Goal: Task Accomplishment & Management: Complete application form

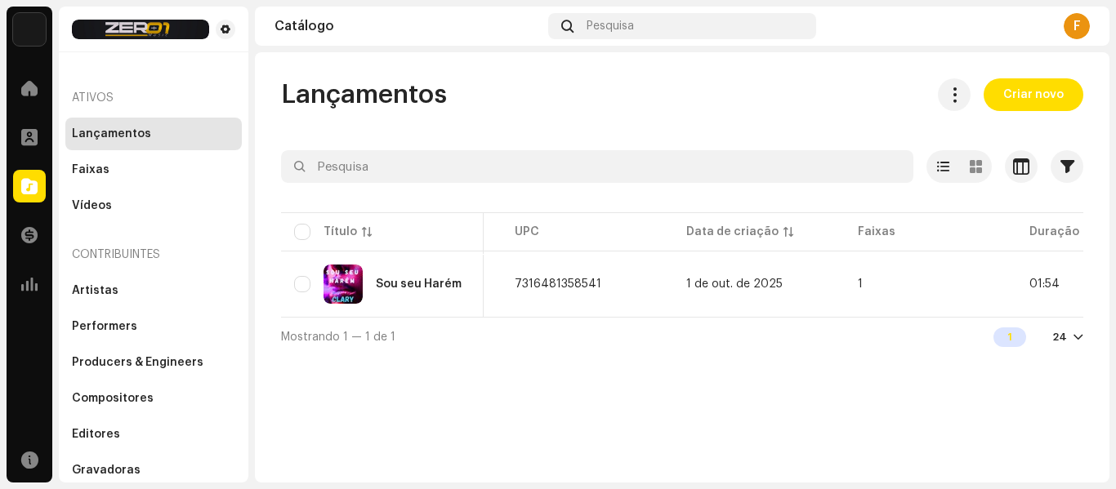
scroll to position [0, 507]
click at [842, 351] on div "Mostrando 1 — 1 de 1 1 24" at bounding box center [682, 336] width 802 height 39
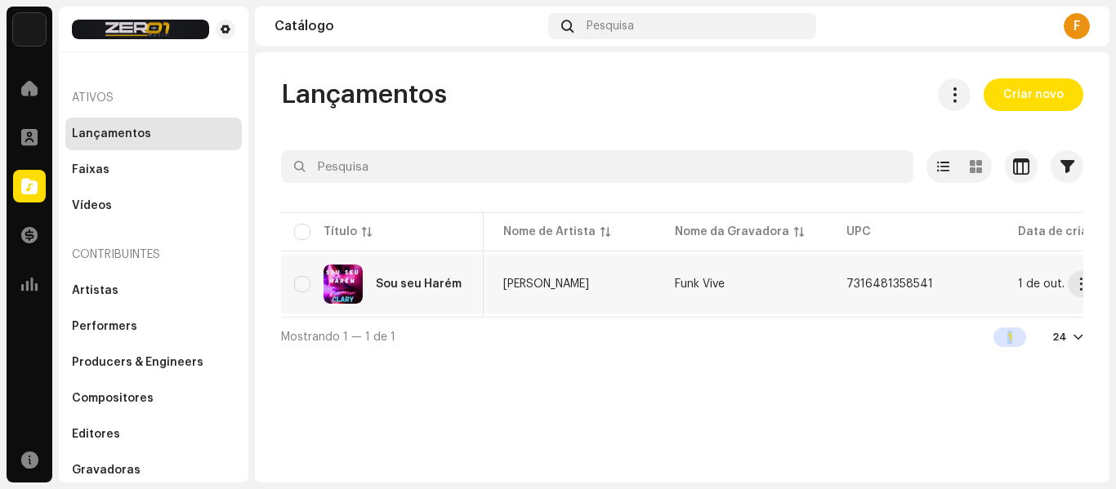
scroll to position [0, 202]
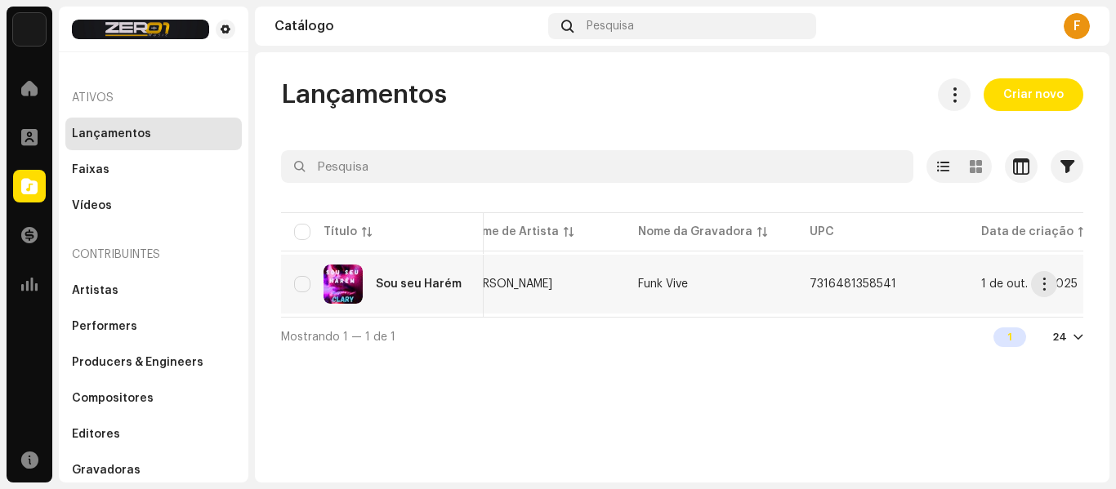
click at [408, 295] on div "Sou seu Harém" at bounding box center [382, 284] width 176 height 39
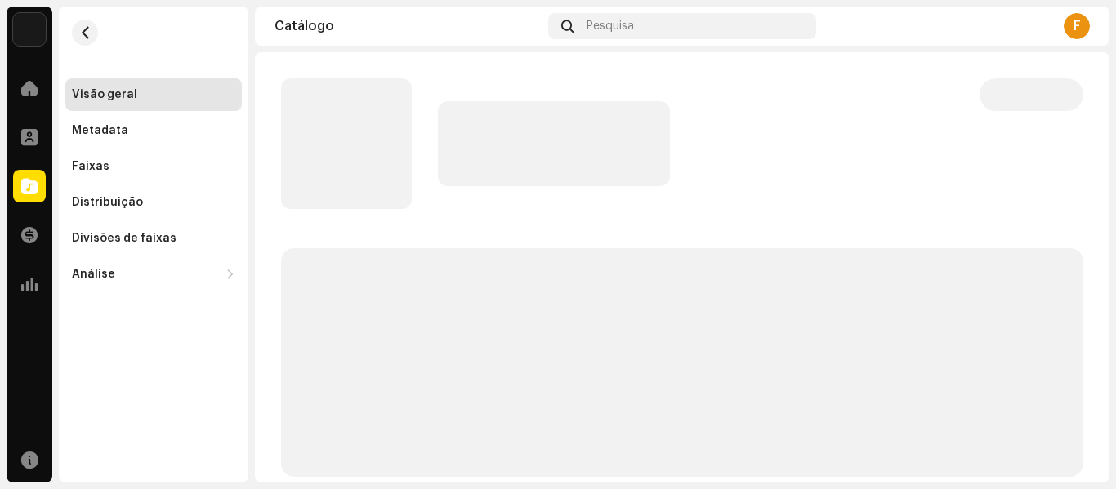
click at [408, 295] on p-skeleton at bounding box center [682, 362] width 802 height 229
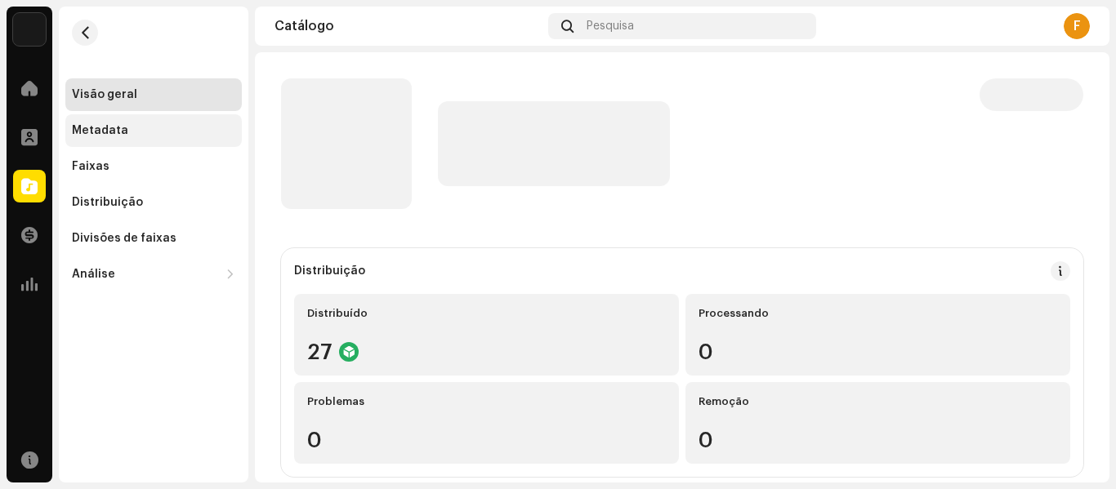
click at [83, 121] on div "Metadata" at bounding box center [153, 130] width 176 height 33
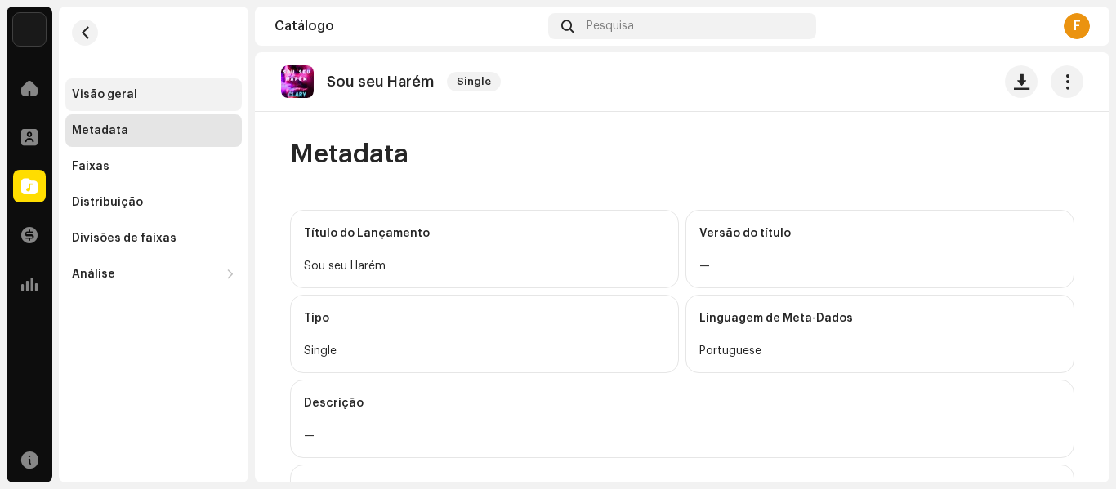
drag, startPoint x: 81, startPoint y: 94, endPoint x: 78, endPoint y: 84, distance: 10.3
click at [78, 84] on div "Visão geral" at bounding box center [153, 94] width 176 height 33
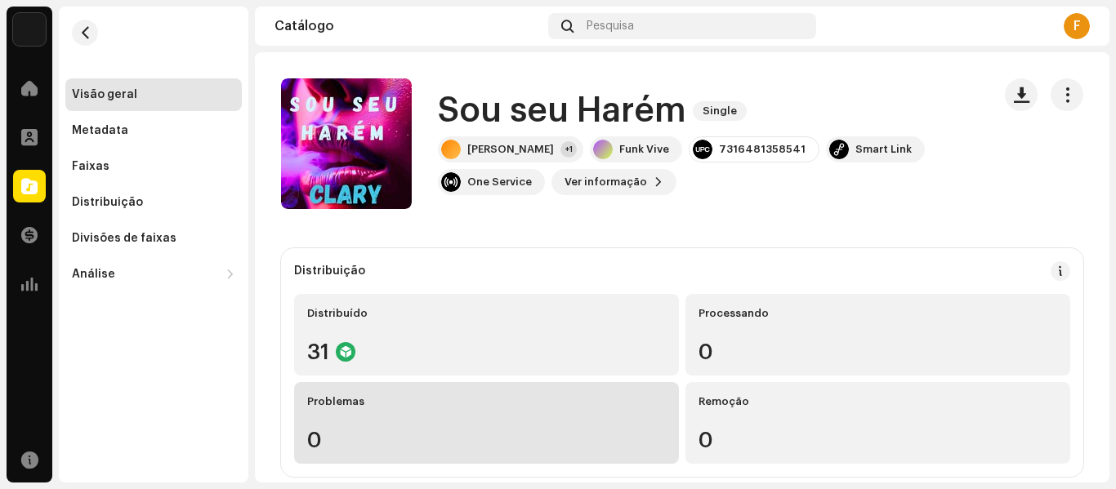
click at [490, 396] on div "Problemas" at bounding box center [486, 401] width 359 height 13
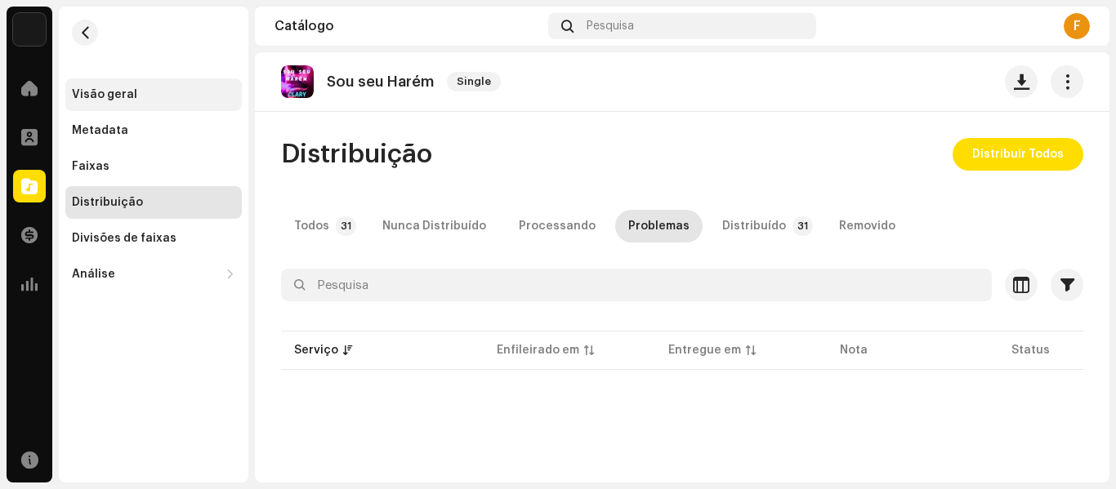
click at [114, 91] on div "Visão geral" at bounding box center [104, 94] width 65 height 13
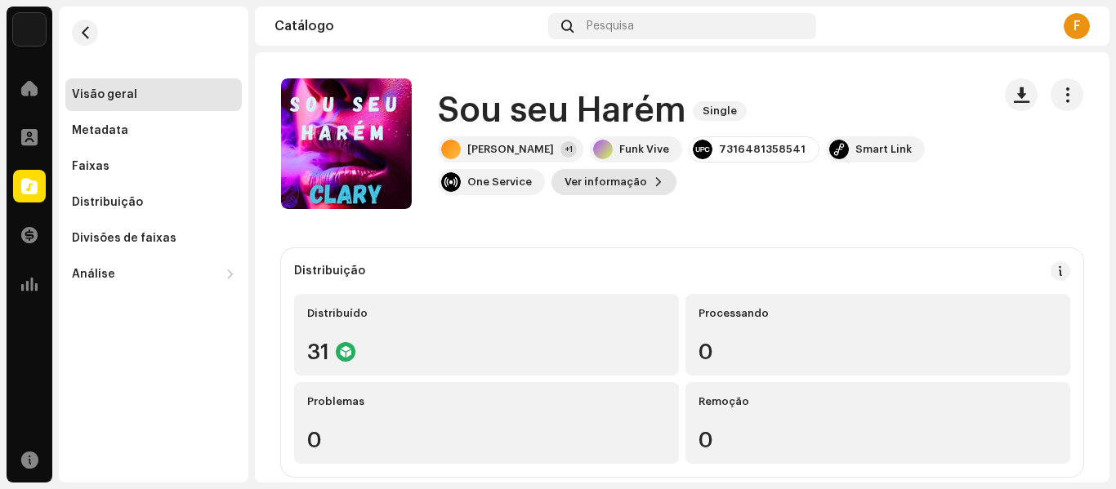
click at [564, 181] on span "Ver informação" at bounding box center [605, 182] width 82 height 33
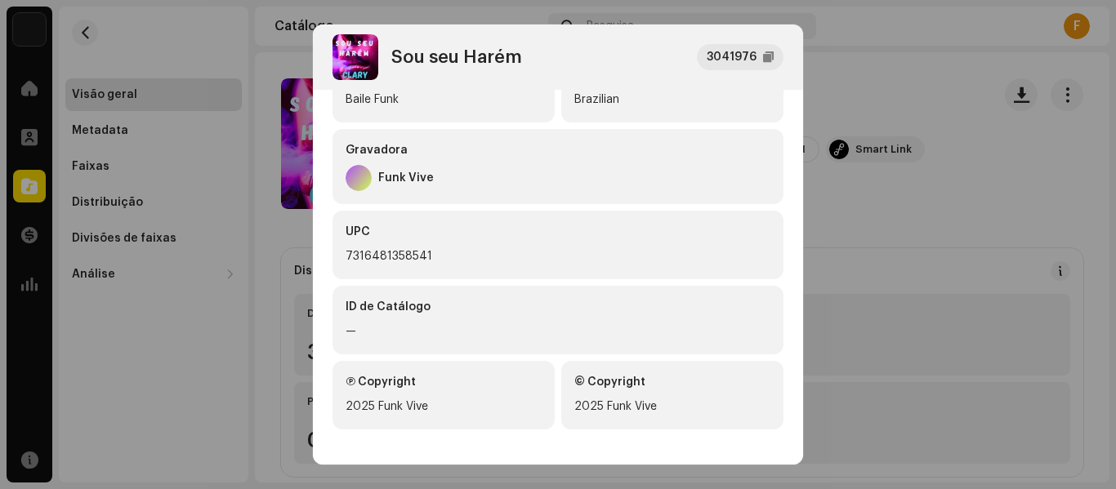
scroll to position [255, 0]
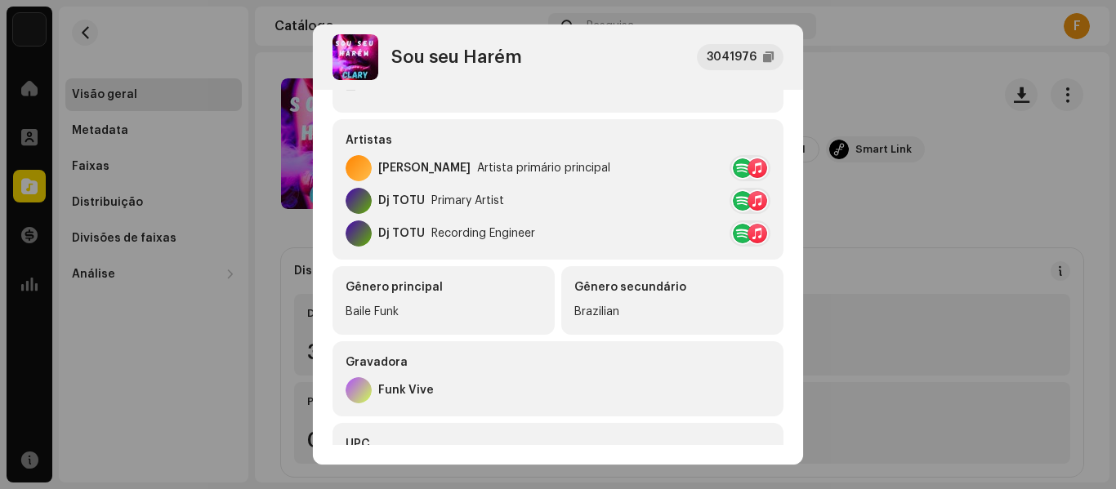
click at [706, 292] on div "Gênero secundário" at bounding box center [672, 287] width 196 height 16
click at [746, 313] on div "Brazilian" at bounding box center [672, 312] width 196 height 20
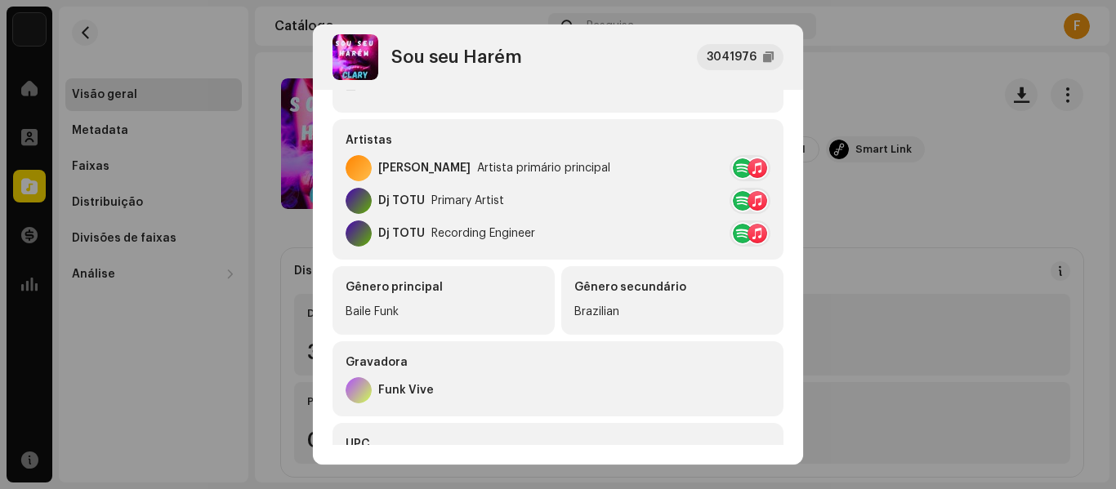
scroll to position [26, 0]
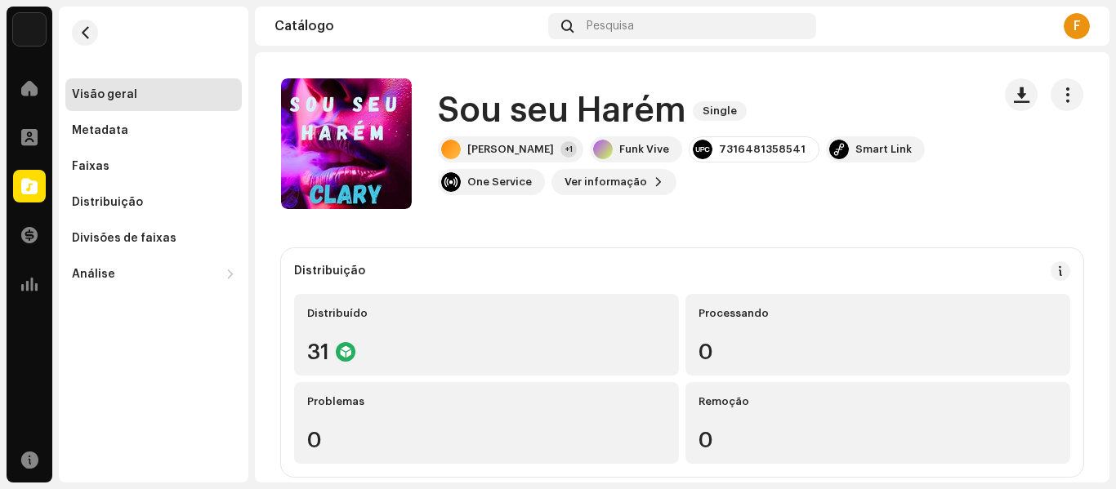
click at [877, 53] on div "Sou seu Harém 3041976 Metadata Distribuição Linguagem de Meta-Dados Portuguese …" at bounding box center [558, 244] width 1116 height 489
click at [560, 145] on div "+1" at bounding box center [568, 149] width 16 height 16
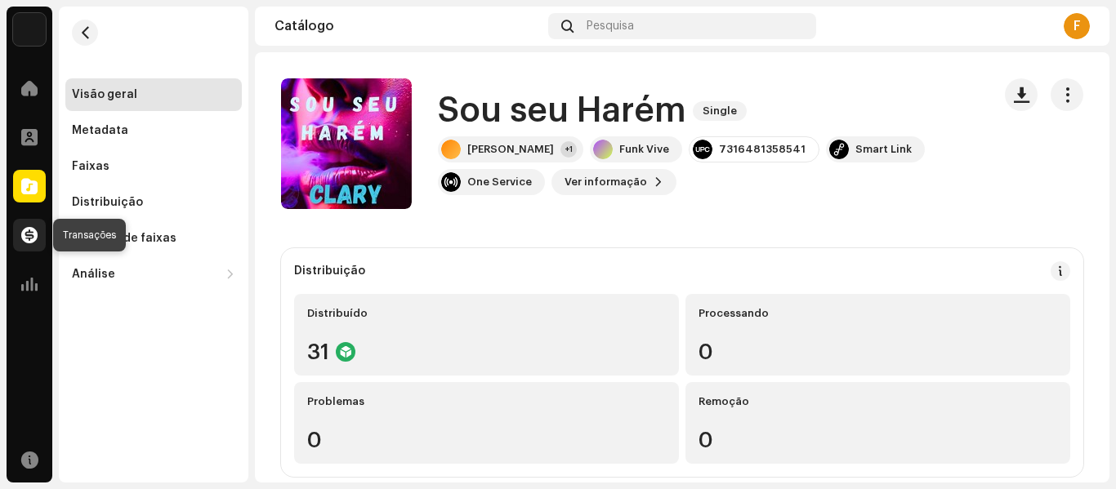
click at [29, 229] on span at bounding box center [29, 235] width 16 height 13
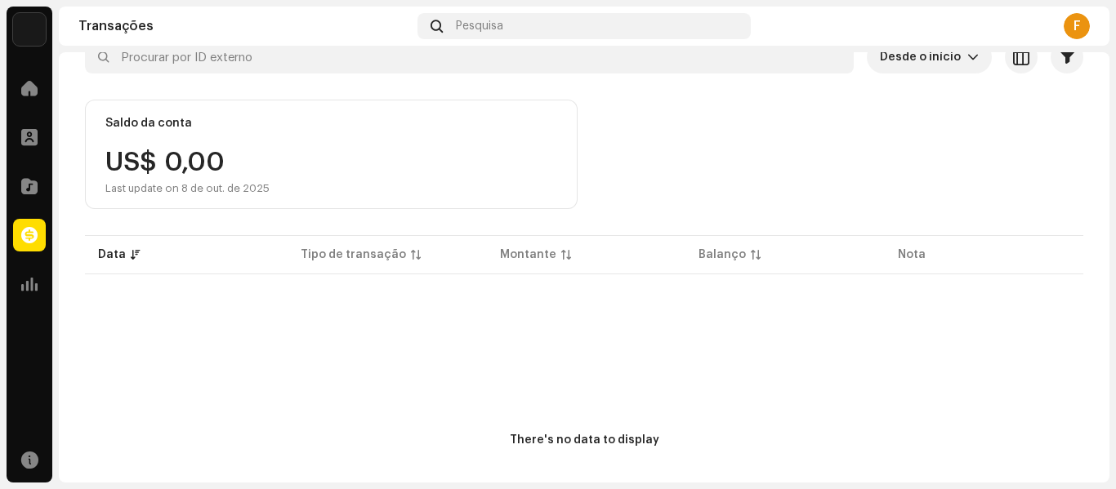
scroll to position [134, 0]
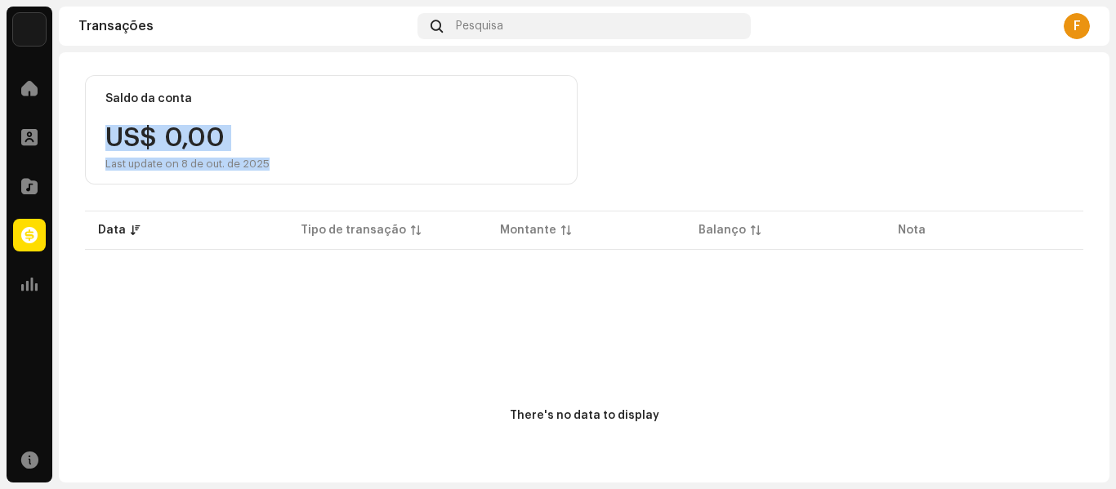
drag, startPoint x: 1112, startPoint y: 181, endPoint x: 1103, endPoint y: 78, distance: 104.1
click at [1103, 78] on div "Funk Vive Home Perfil Catálogo Transações Análise Recursos Transações Pesquisa …" at bounding box center [558, 244] width 1116 height 489
click at [1089, 104] on div "Transações Desde o início Selecionado 0 Selecionar todos Opções Filtros Tipos E…" at bounding box center [584, 261] width 1050 height 635
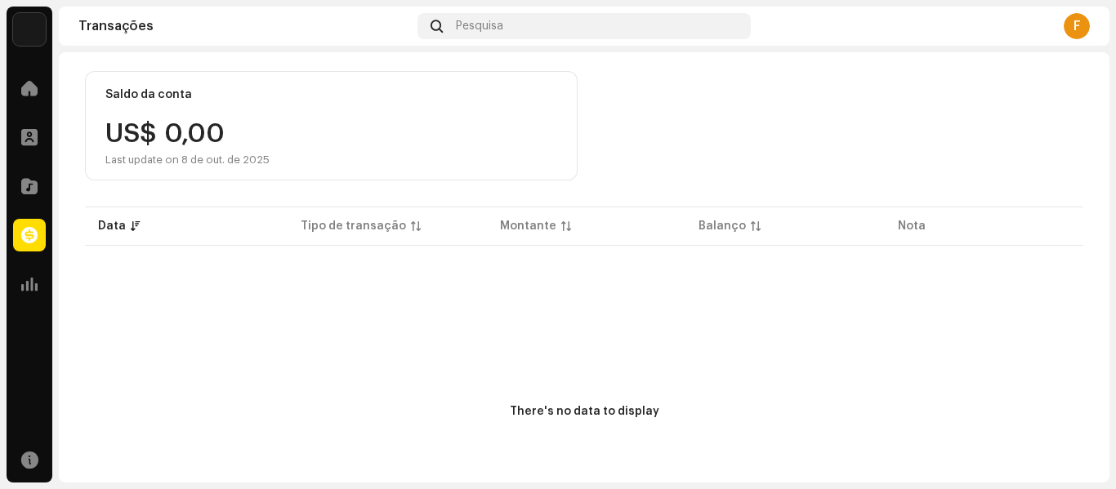
scroll to position [185, 0]
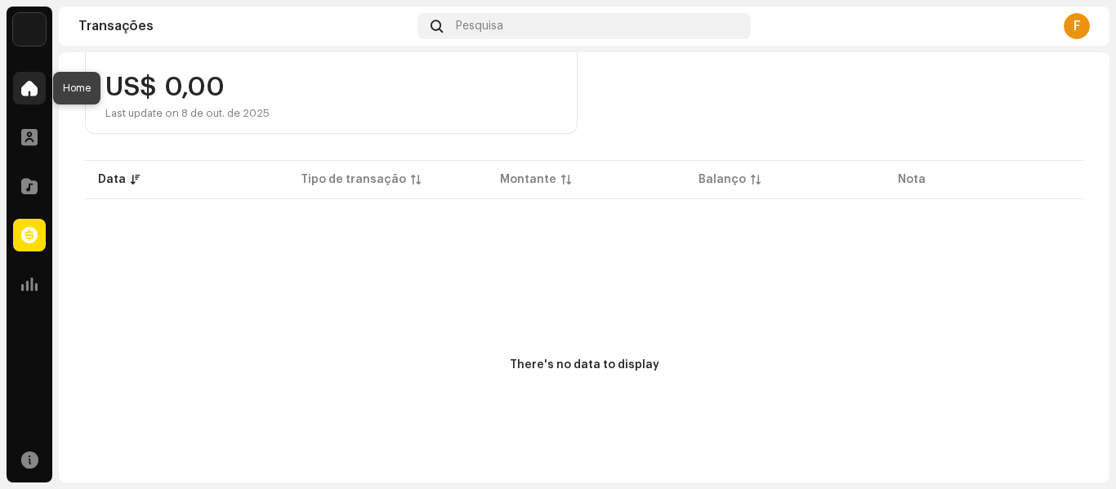
click at [26, 91] on span at bounding box center [29, 88] width 16 height 13
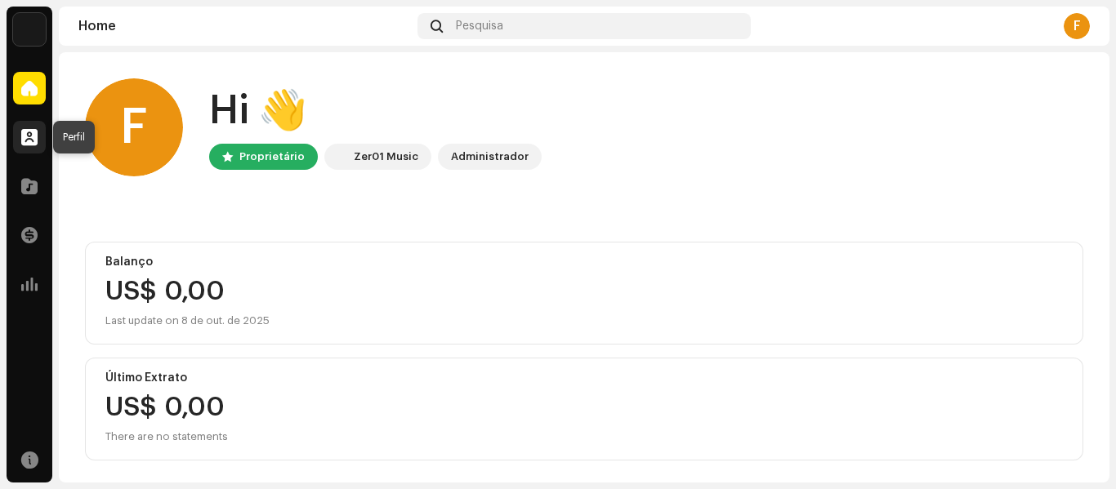
click at [25, 140] on span at bounding box center [29, 137] width 16 height 13
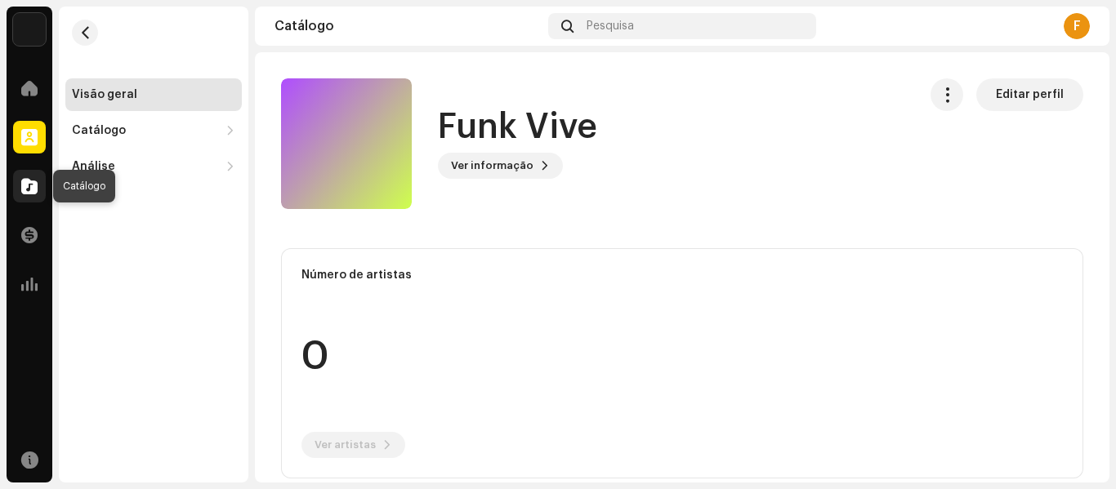
click at [39, 189] on div at bounding box center [29, 186] width 33 height 33
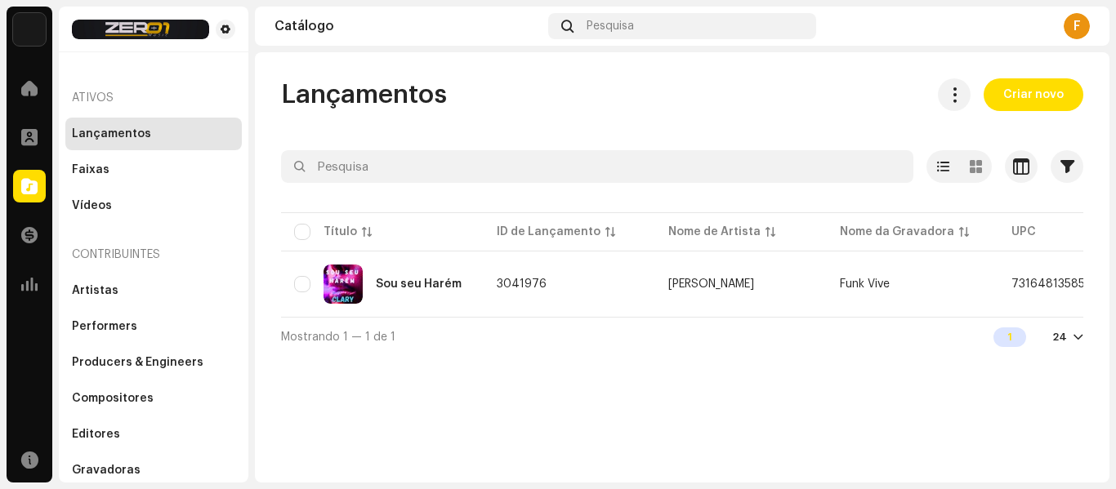
click at [1081, 341] on div at bounding box center [1078, 337] width 10 height 13
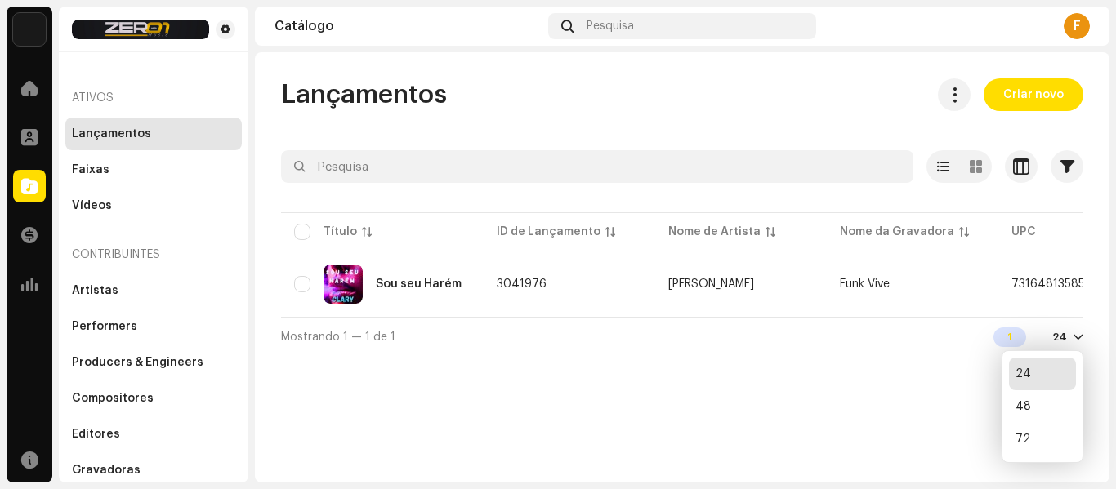
click at [1081, 341] on div at bounding box center [1078, 337] width 10 height 13
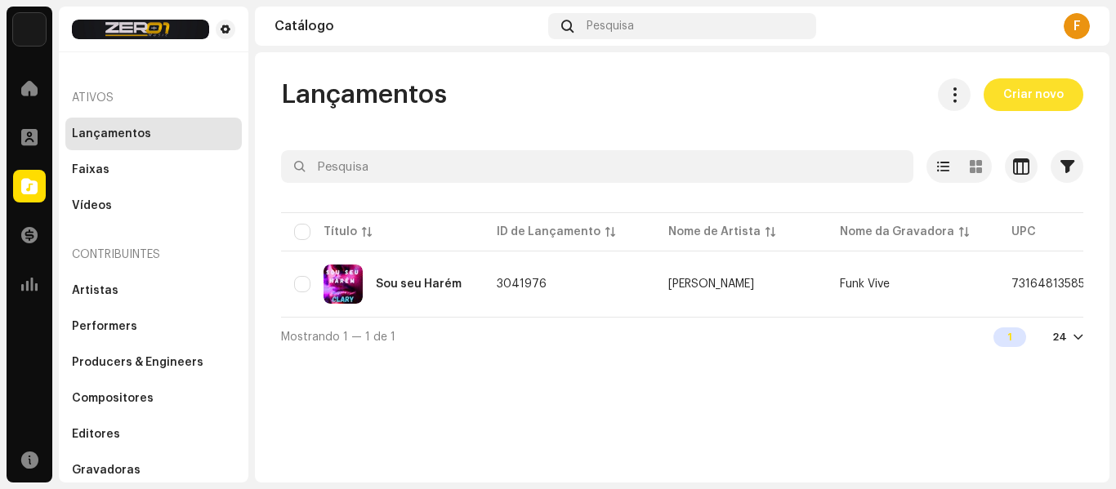
click at [1023, 87] on span "Criar novo" at bounding box center [1033, 94] width 60 height 33
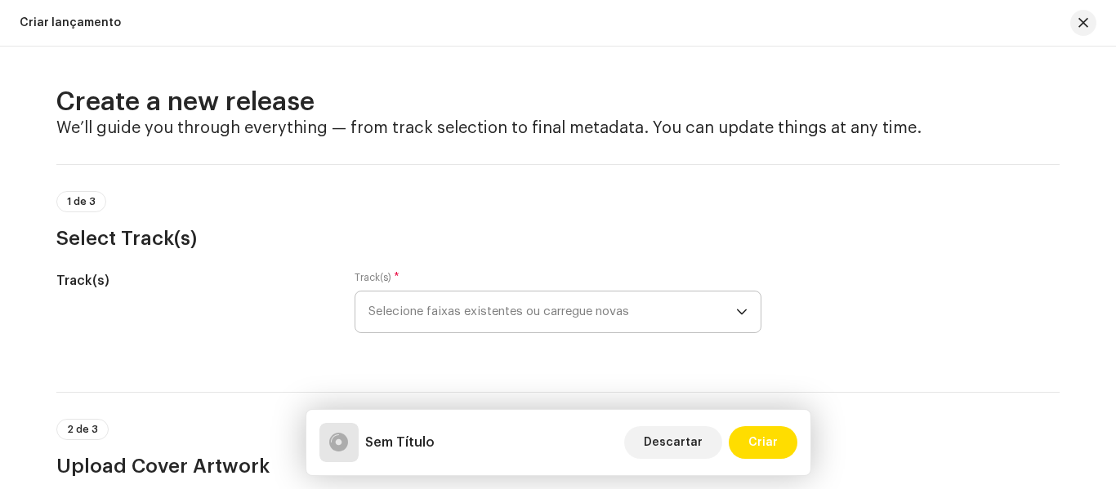
click at [737, 321] on div "dropdown trigger" at bounding box center [741, 312] width 11 height 41
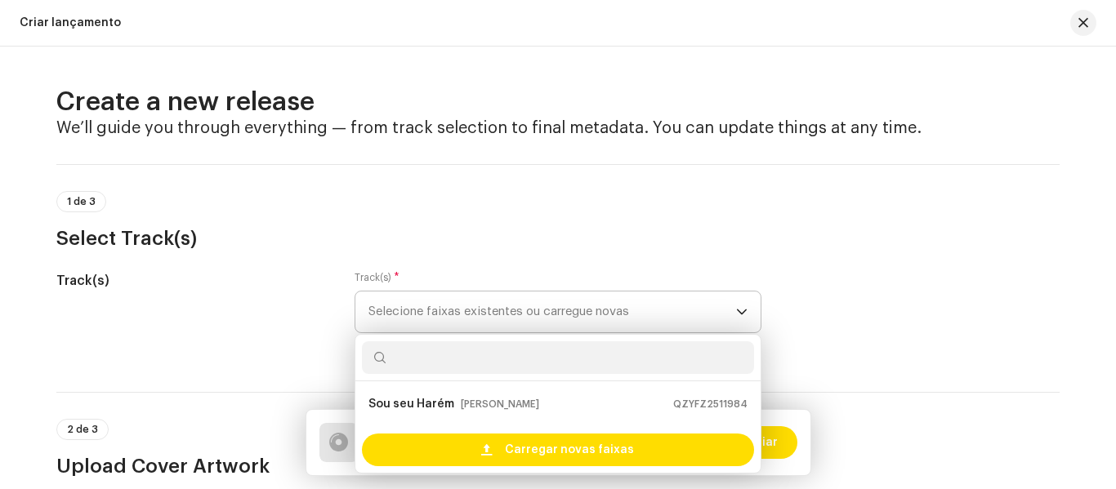
click at [737, 321] on div "dropdown trigger" at bounding box center [741, 312] width 11 height 41
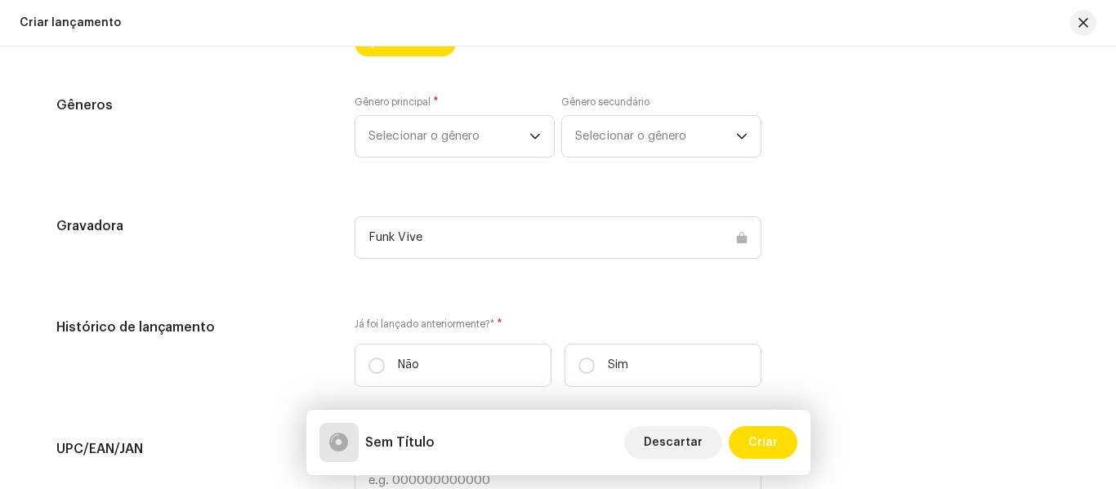
scroll to position [1925, 0]
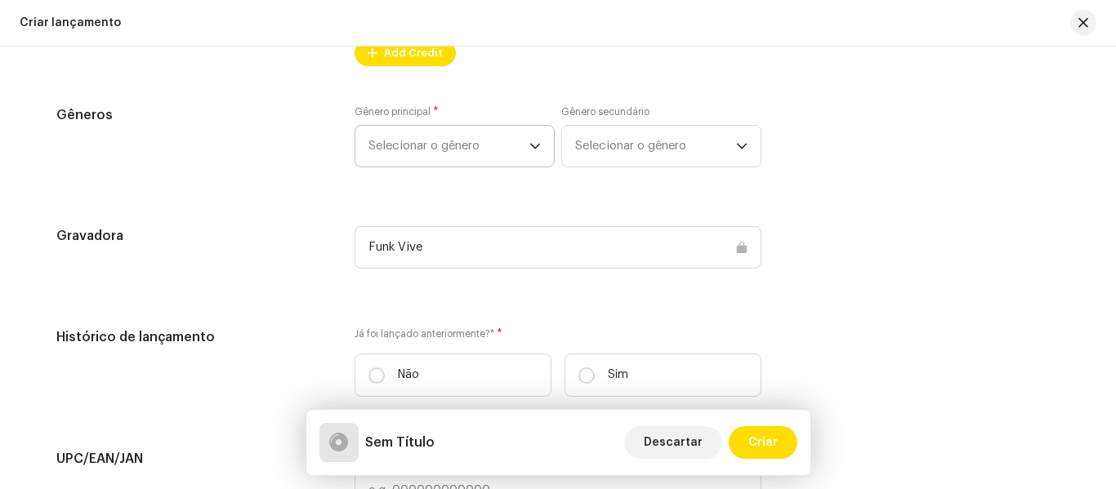
click at [488, 150] on span "Selecionar o gênero" at bounding box center [448, 146] width 161 height 41
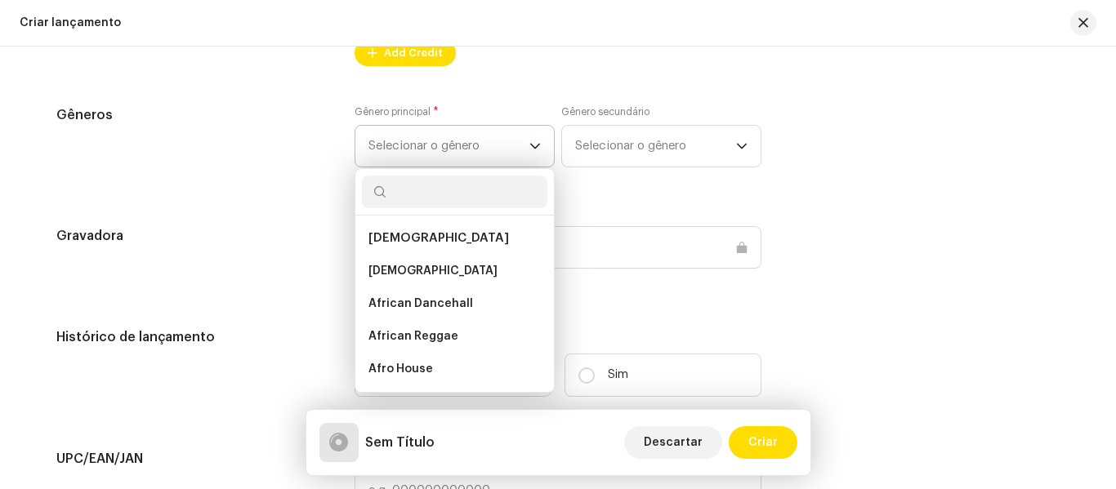
click at [536, 145] on icon "dropdown trigger" at bounding box center [534, 145] width 11 height 11
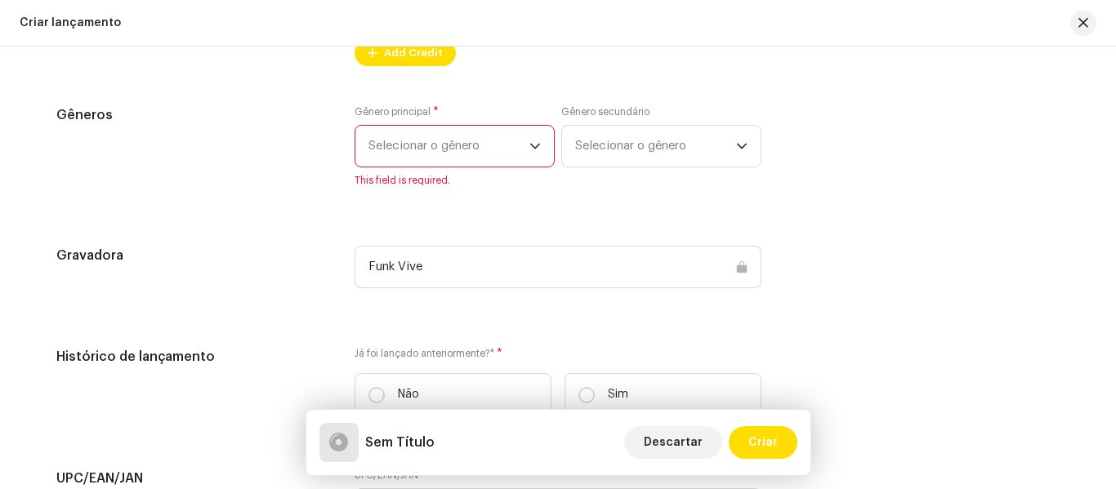
click at [536, 145] on icon "dropdown trigger" at bounding box center [534, 145] width 11 height 11
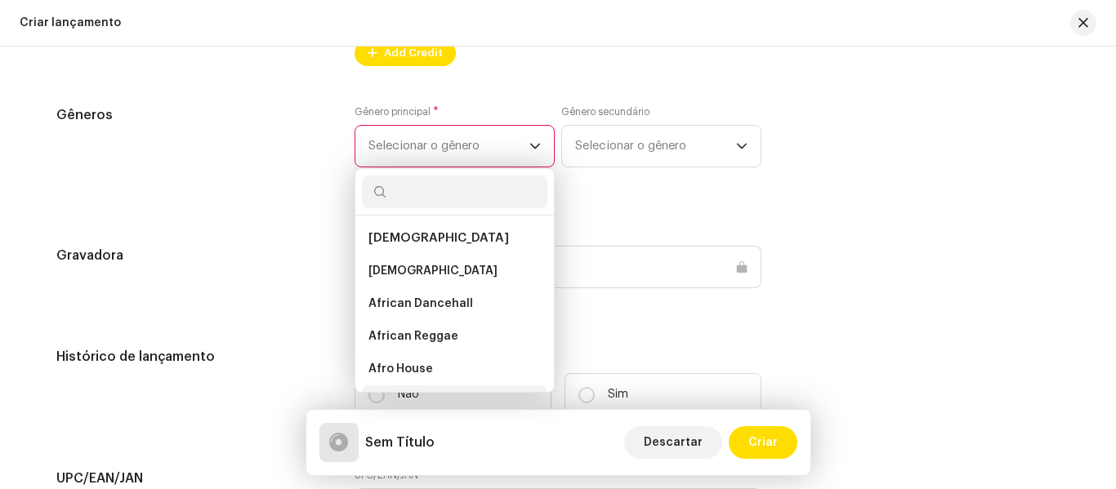
scroll to position [26, 0]
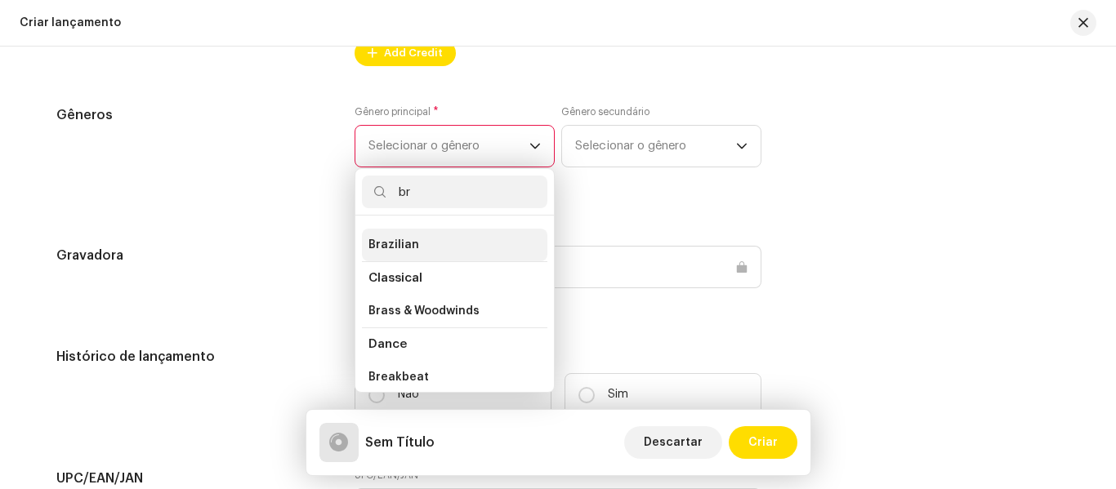
type input "br"
click at [442, 238] on li "Brazilian" at bounding box center [454, 245] width 185 height 33
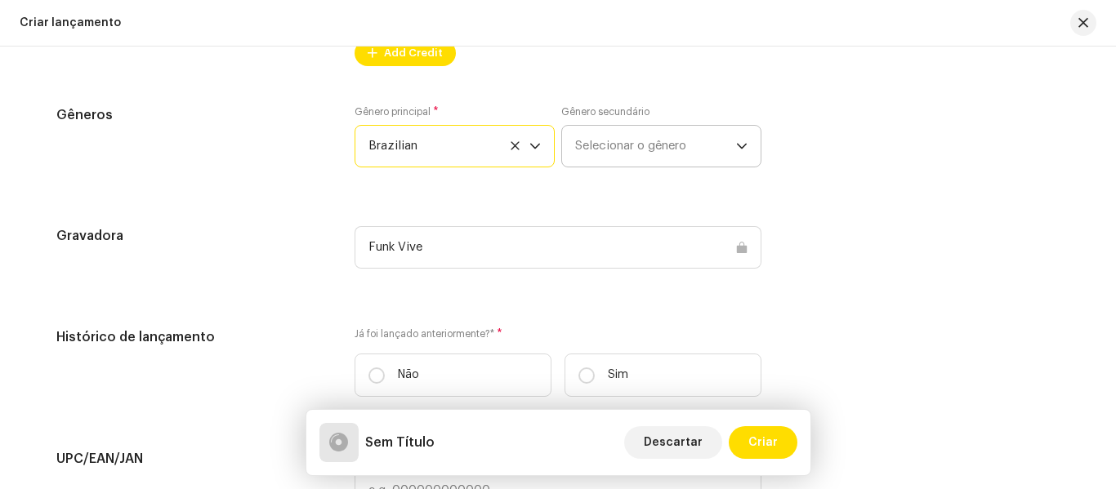
click at [626, 131] on span "Selecionar o gênero" at bounding box center [655, 146] width 161 height 41
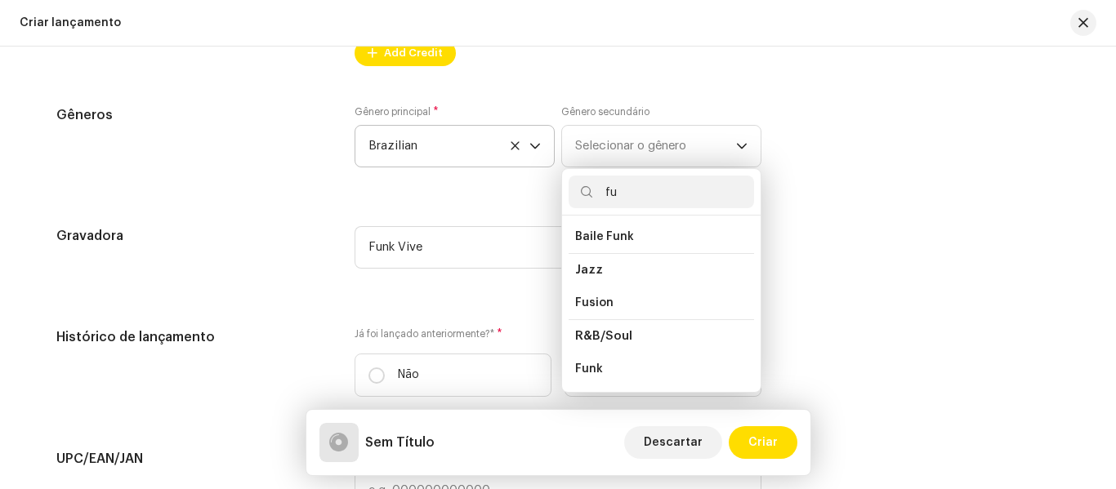
scroll to position [100, 0]
type input "fu"
click at [637, 225] on li "Baile Funk" at bounding box center [660, 237] width 185 height 33
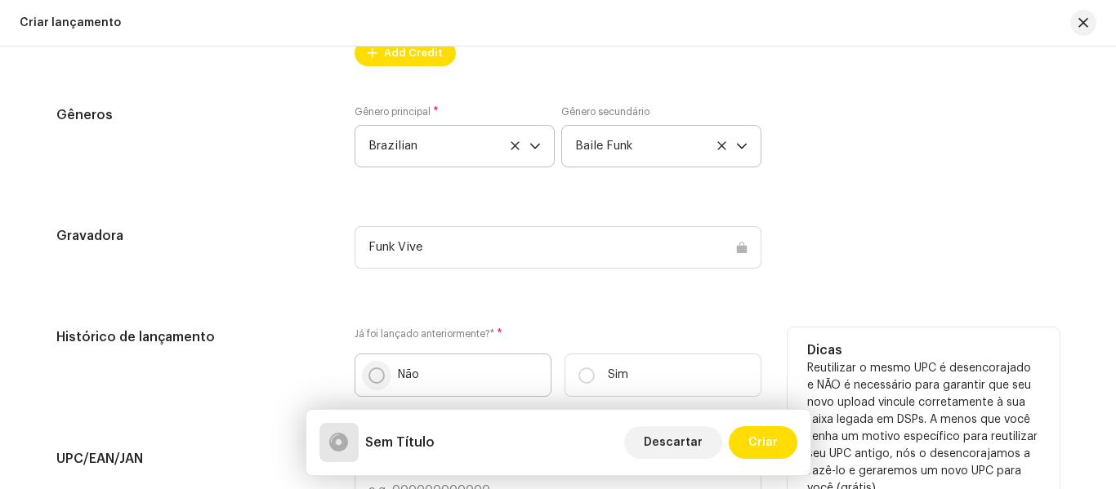
click at [374, 379] on input "Não" at bounding box center [376, 376] width 16 height 16
radio input "true"
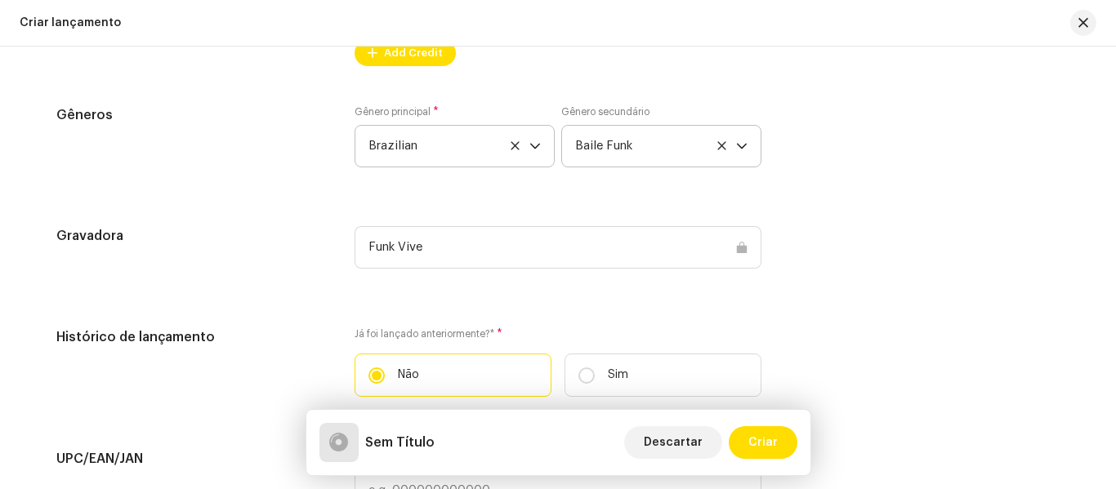
click at [578, 368] on input "Sim" at bounding box center [586, 376] width 16 height 16
radio input "true"
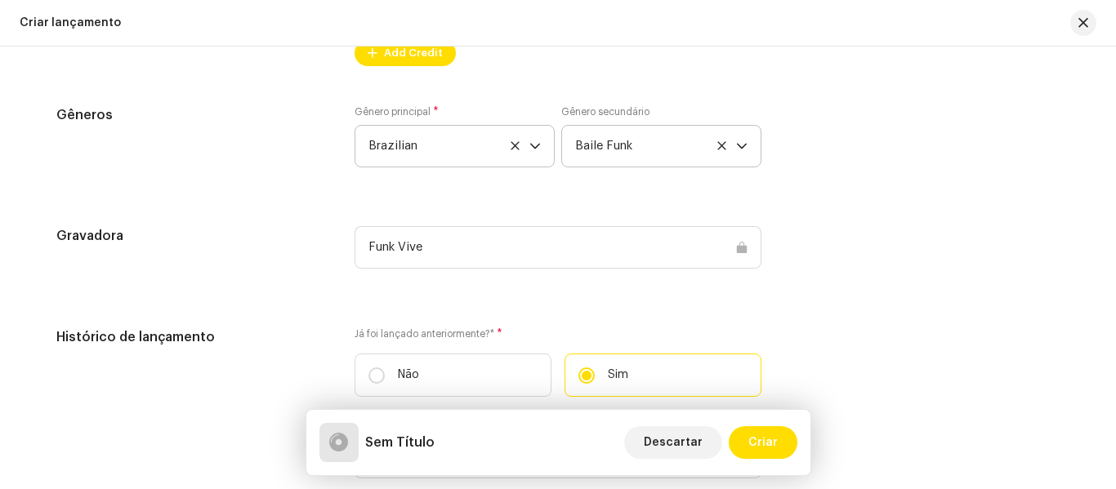
click at [368, 368] on input "Não" at bounding box center [376, 376] width 16 height 16
radio input "true"
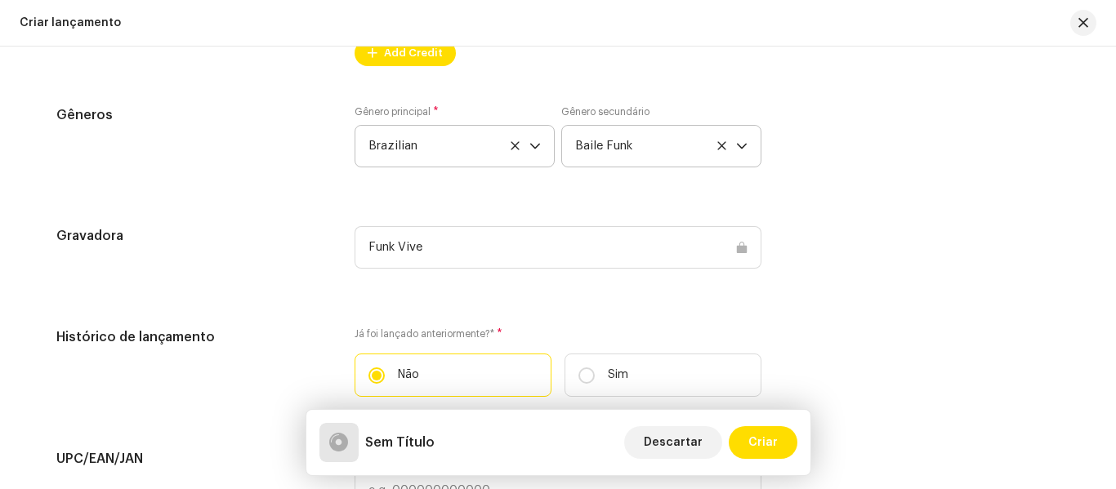
click at [578, 368] on input "Sim" at bounding box center [586, 376] width 16 height 16
radio input "true"
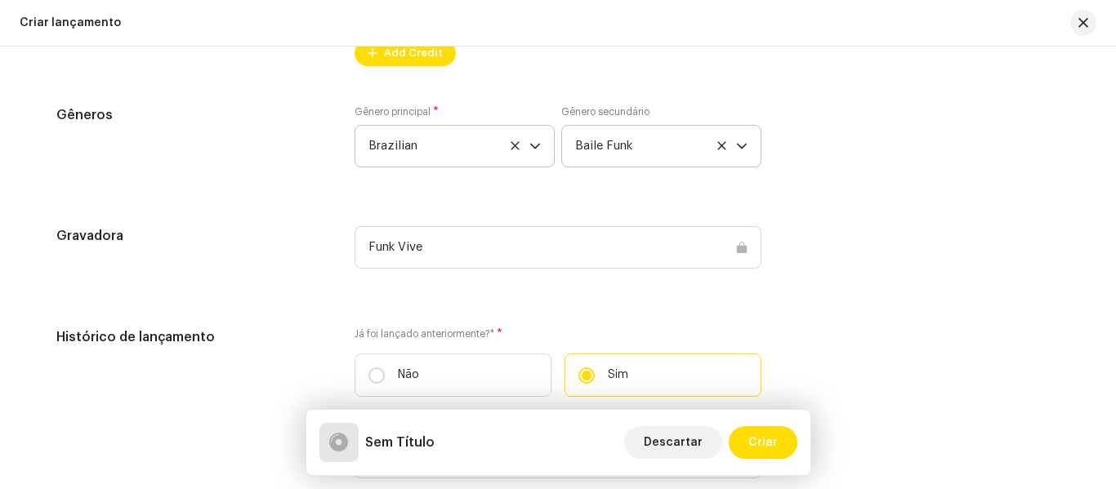
click at [368, 368] on input "Não" at bounding box center [376, 376] width 16 height 16
radio input "true"
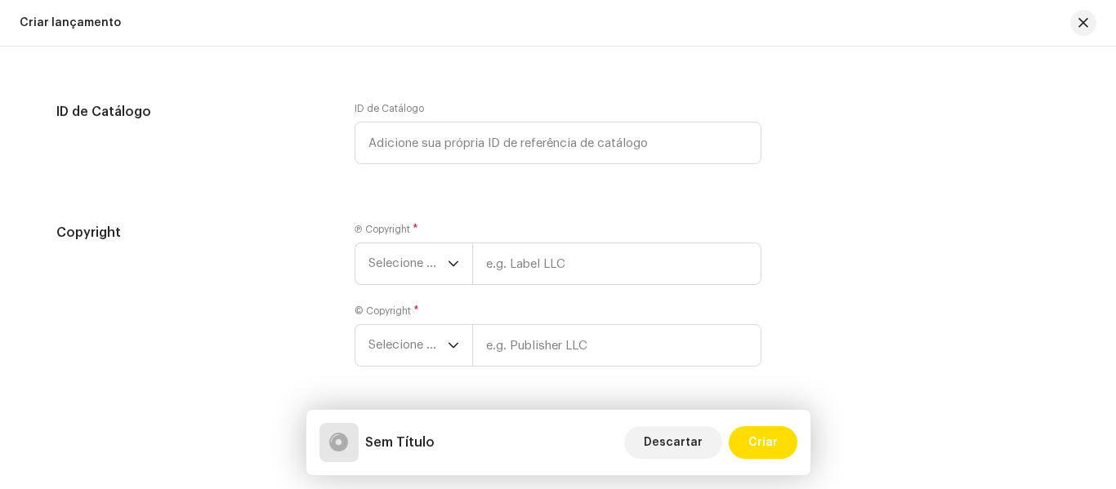
scroll to position [2447, 0]
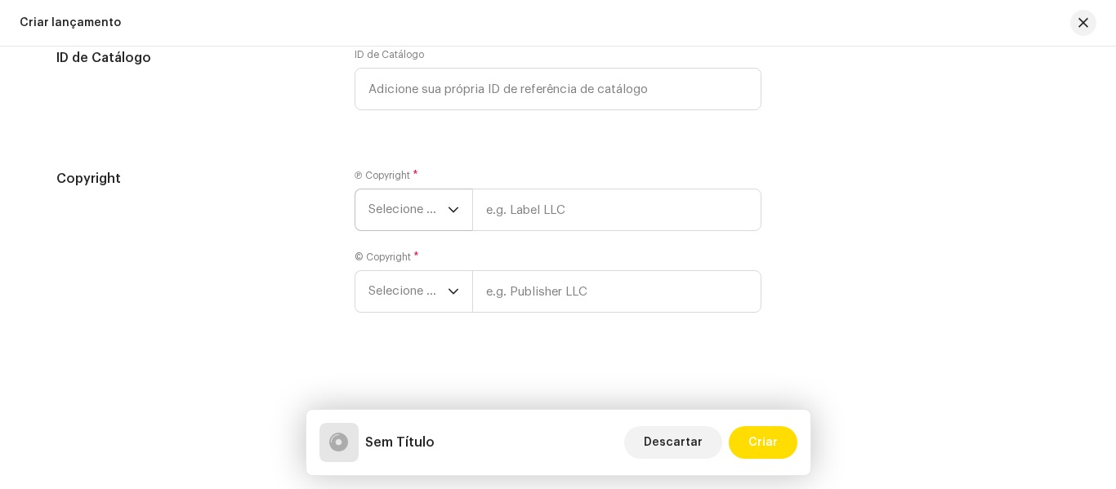
click at [454, 214] on icon "dropdown trigger" at bounding box center [453, 209] width 11 height 11
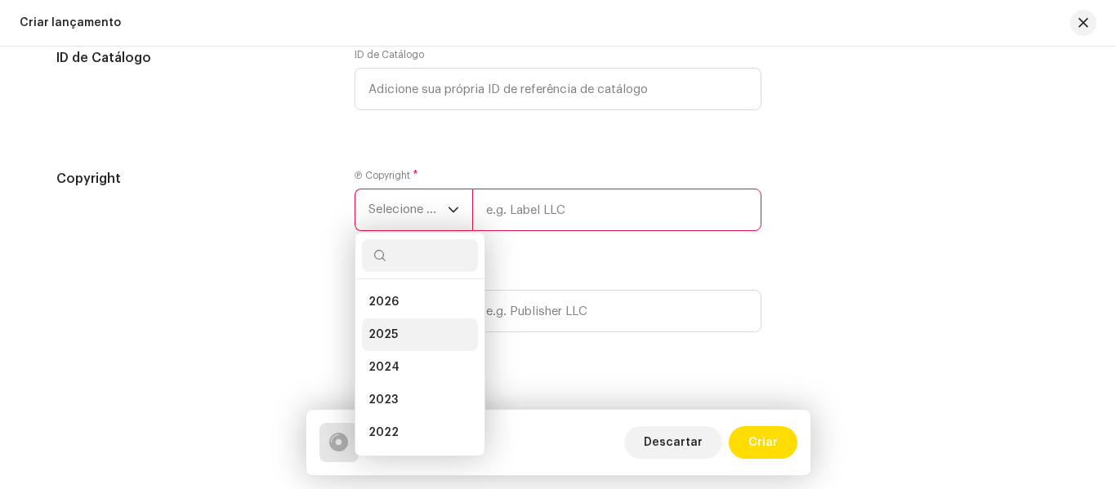
click at [414, 329] on li "2025" at bounding box center [420, 335] width 116 height 33
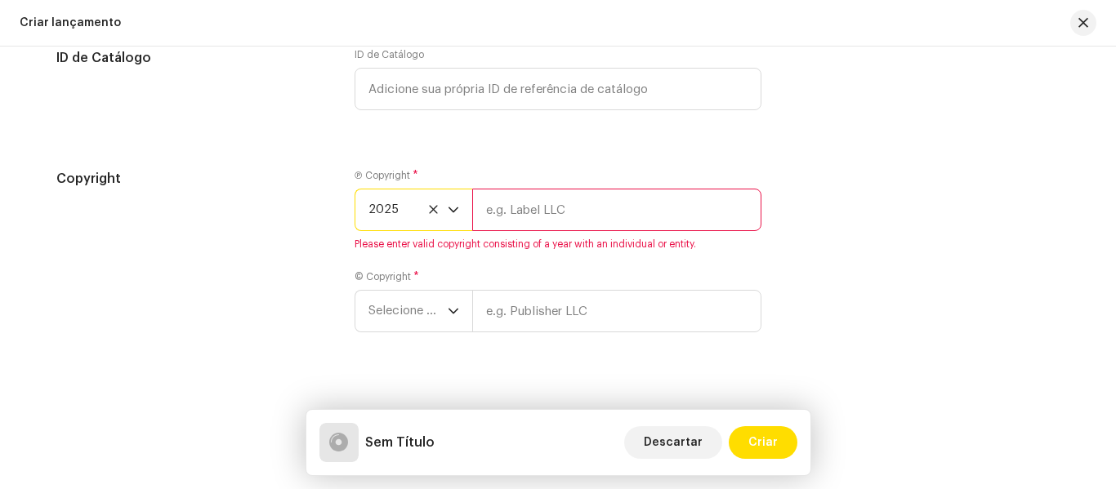
click at [514, 217] on input "text" at bounding box center [616, 210] width 289 height 42
click at [428, 212] on icon at bounding box center [433, 209] width 11 height 11
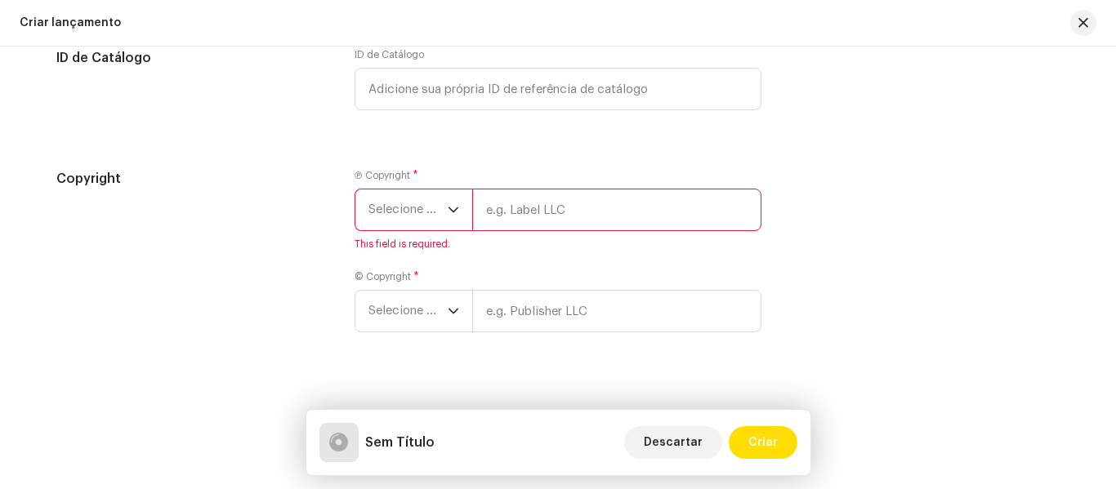
scroll to position [2466, 0]
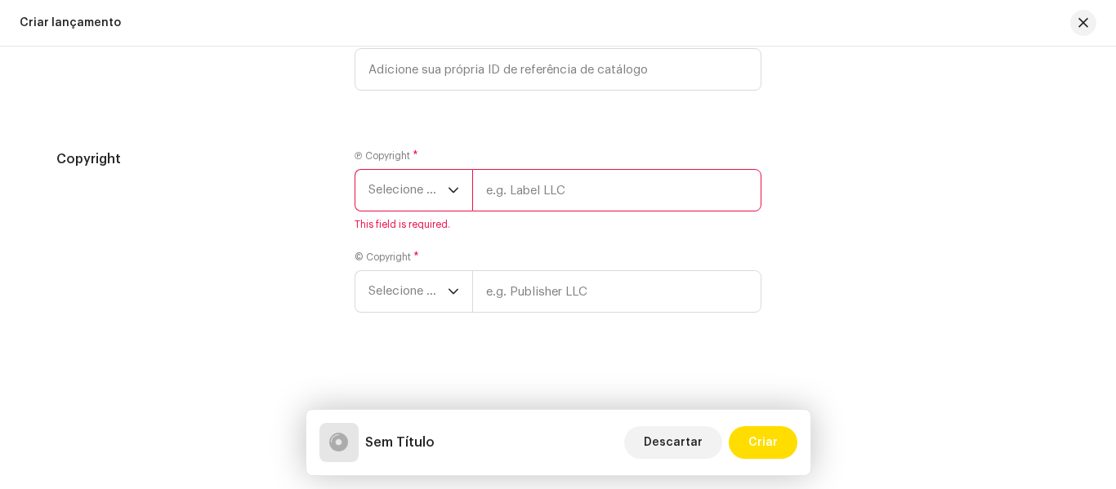
click at [721, 386] on div "Create a new release We’ll guide you through everything — from track selection …" at bounding box center [558, 268] width 1116 height 443
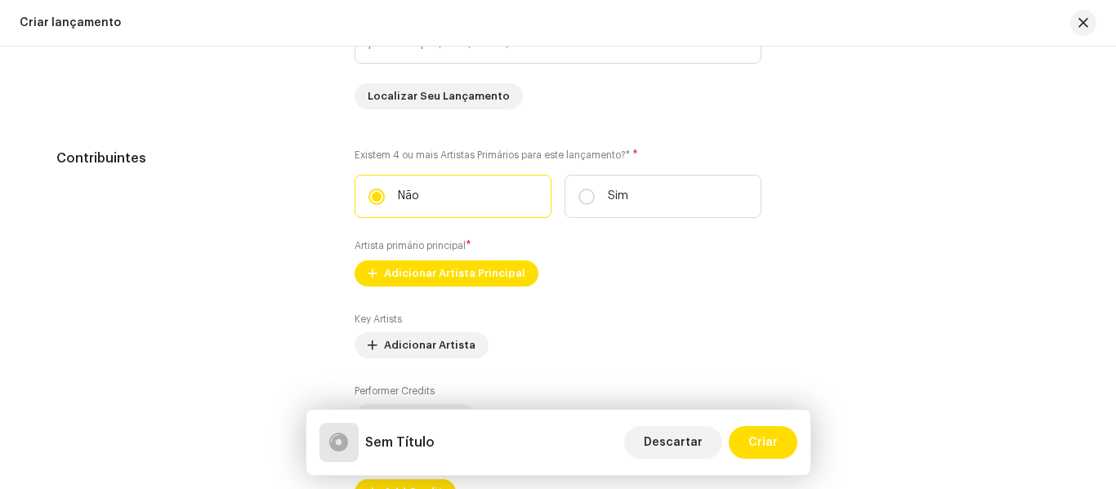
scroll to position [1474, 0]
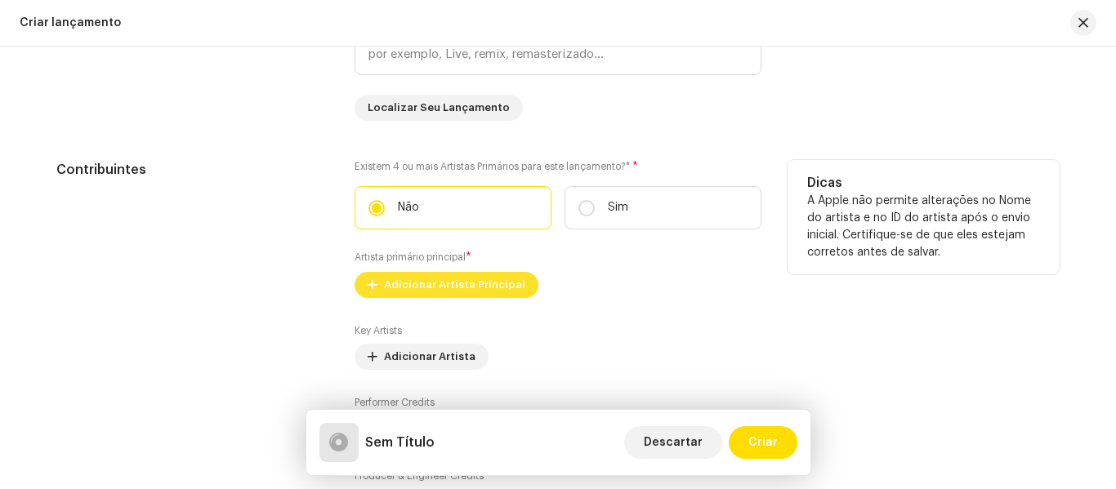
click at [499, 287] on span "Adicionar Artista Principal" at bounding box center [454, 285] width 141 height 33
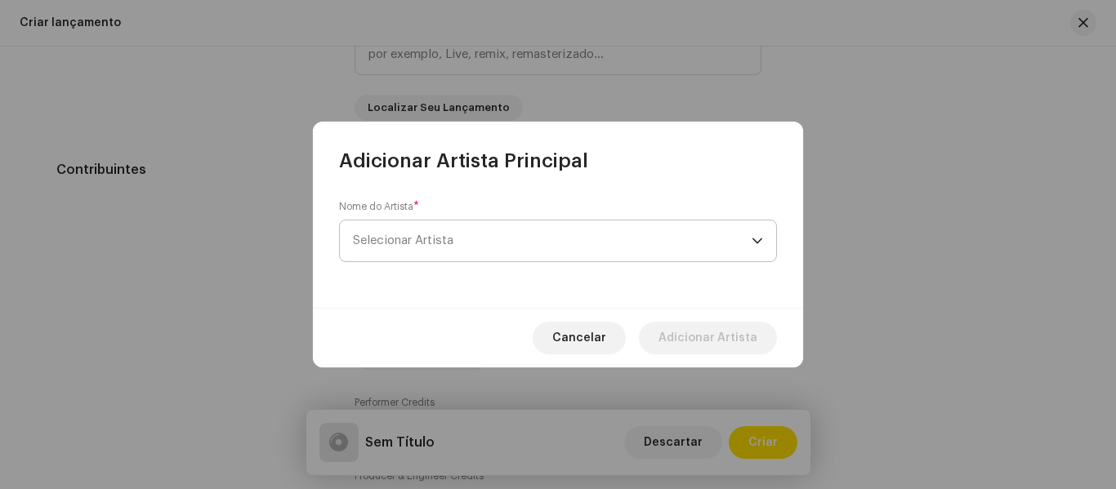
click at [493, 235] on span "Selecionar Artista" at bounding box center [552, 241] width 399 height 41
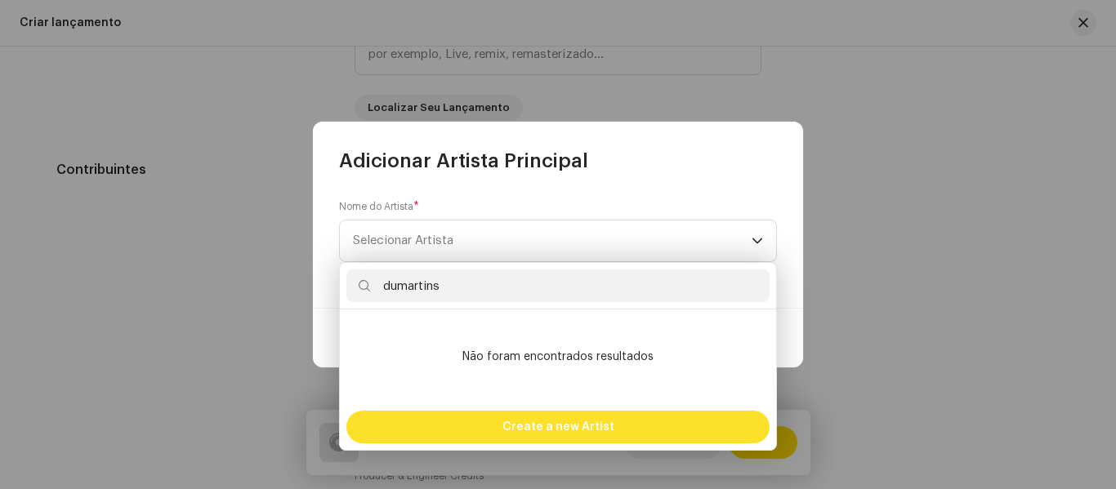
type input "dumartins"
click at [589, 413] on span "Create a new Artist" at bounding box center [558, 427] width 112 height 33
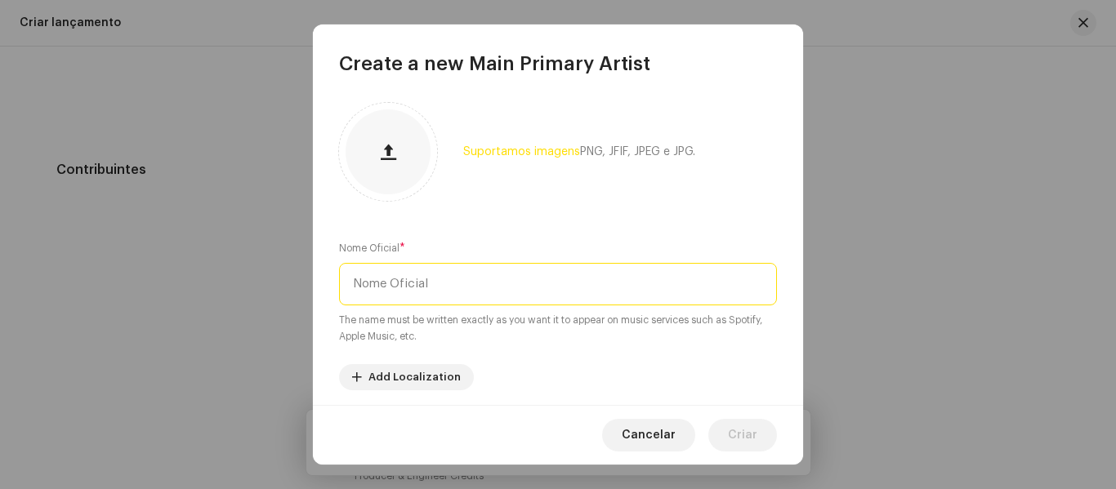
drag, startPoint x: 463, startPoint y: 301, endPoint x: 470, endPoint y: 234, distance: 67.4
click at [470, 234] on div "Suportamos imagens PNG, JFIF, JPEG e JPG. Nome Oficial * The name must be writt…" at bounding box center [558, 241] width 490 height 328
click at [466, 277] on input "text" at bounding box center [558, 284] width 438 height 42
type input "d"
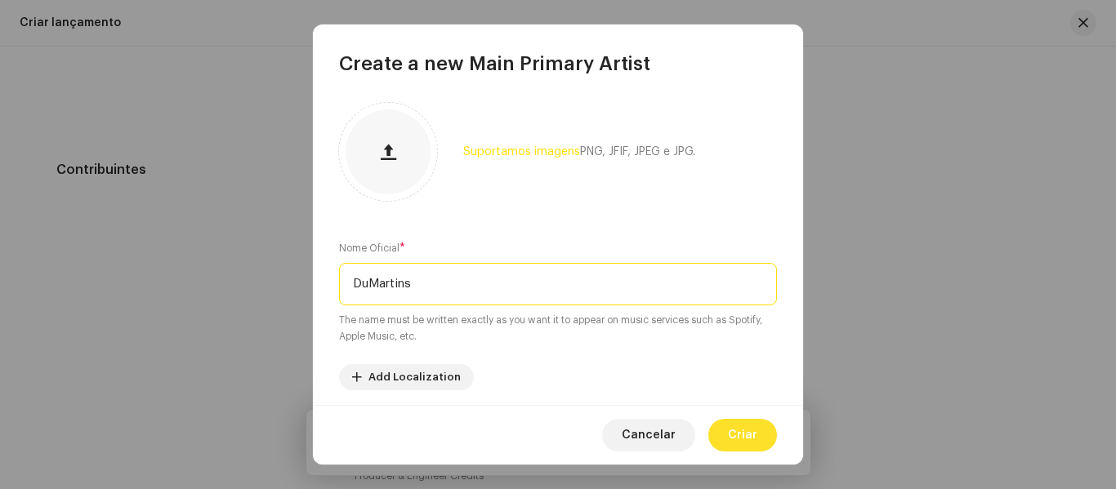
type input "DuMartins"
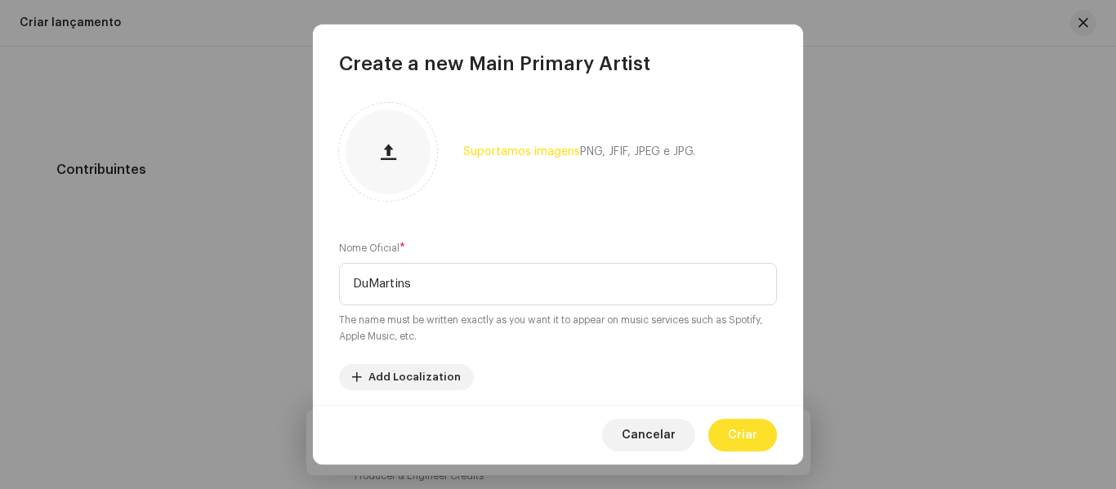
click at [748, 440] on span "Criar" at bounding box center [742, 435] width 29 height 33
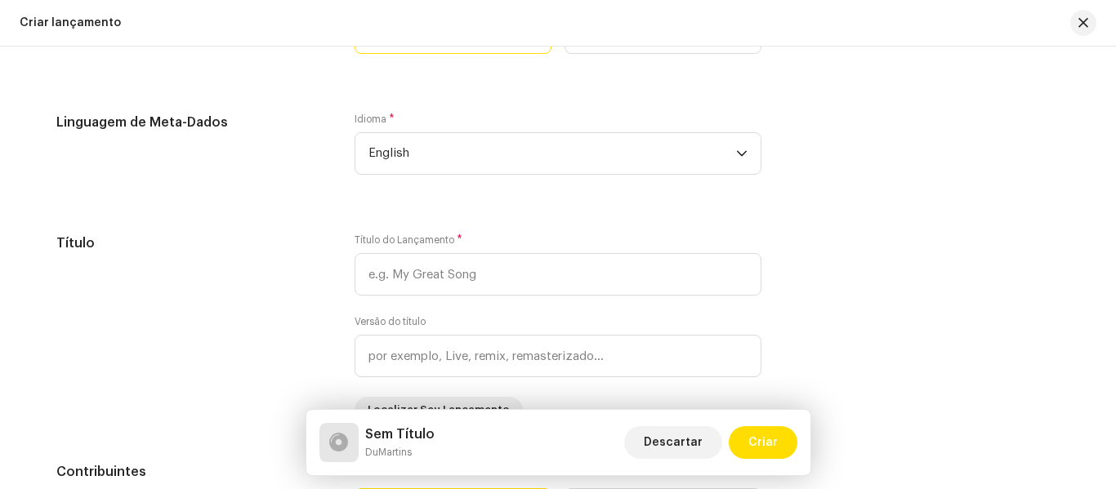
scroll to position [1043, 0]
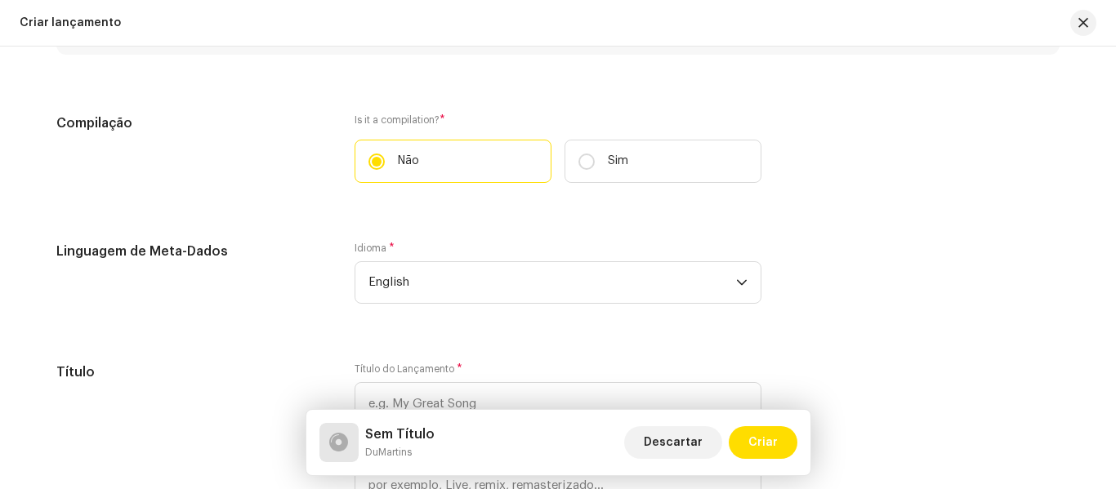
drag, startPoint x: 1033, startPoint y: 241, endPoint x: 1036, endPoint y: 256, distance: 14.9
click at [736, 278] on icon "dropdown trigger" at bounding box center [741, 282] width 11 height 11
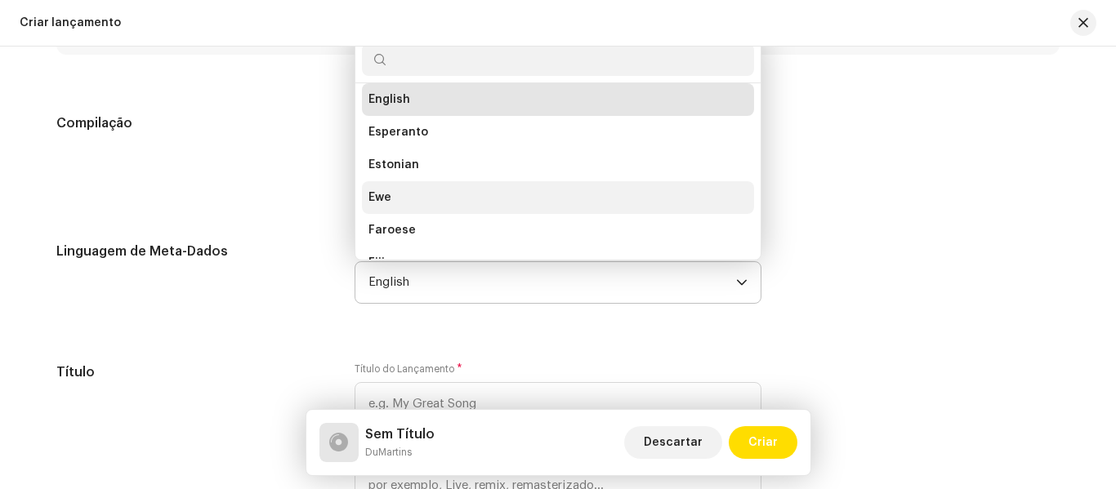
scroll to position [1529, 0]
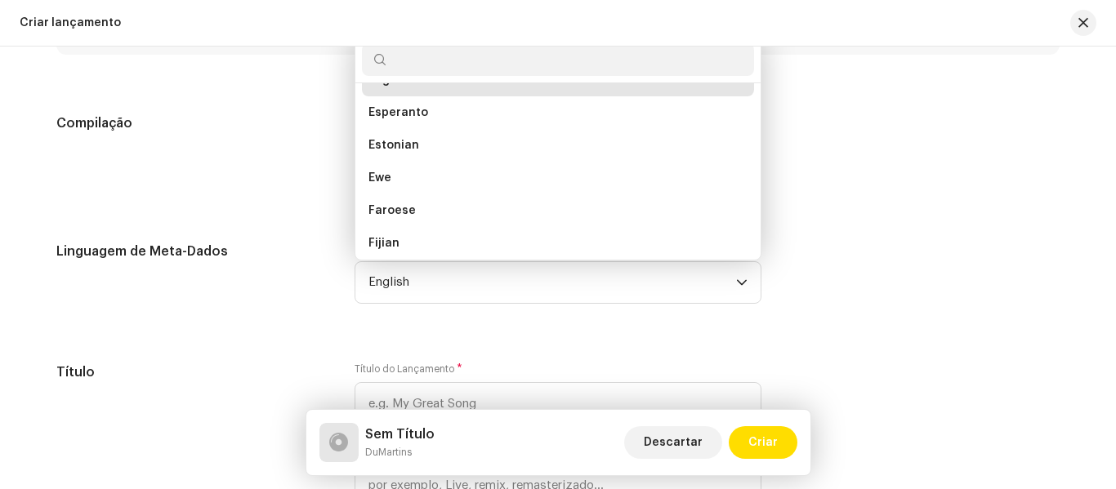
click at [818, 304] on div "Linguagem de Meta-Dados Idioma * English Divehi Dutch Dzongkha English Esperant…" at bounding box center [557, 283] width 1003 height 82
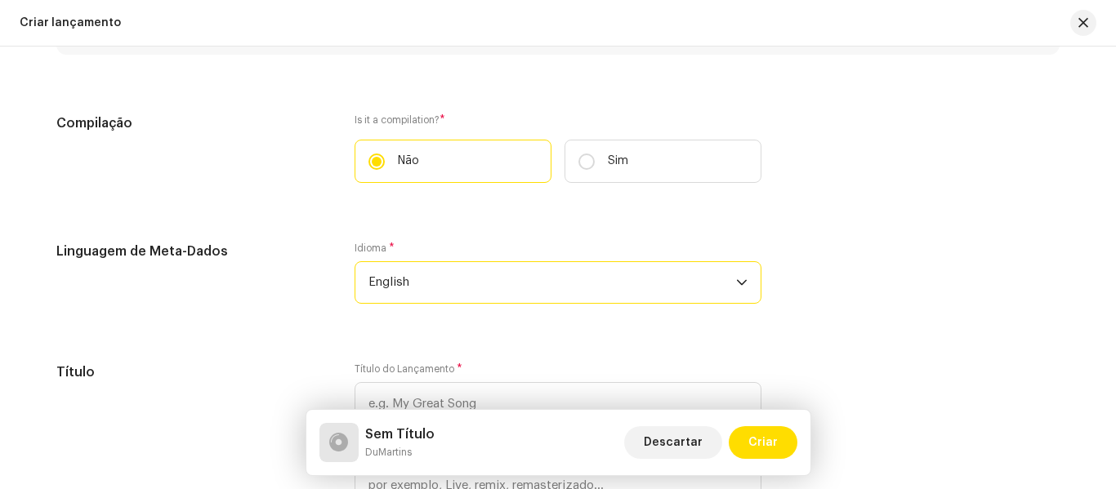
click at [725, 292] on span "English" at bounding box center [552, 282] width 368 height 41
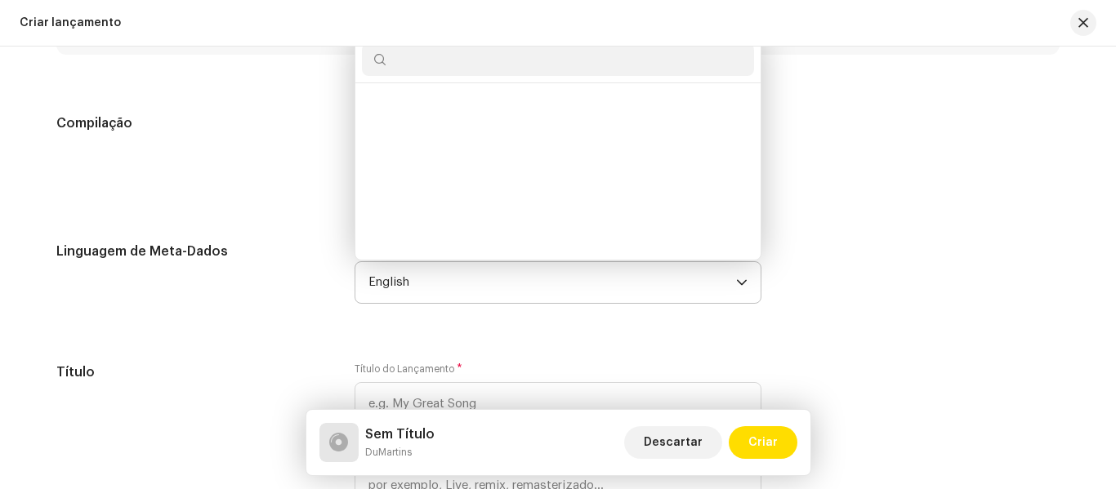
scroll to position [1509, 0]
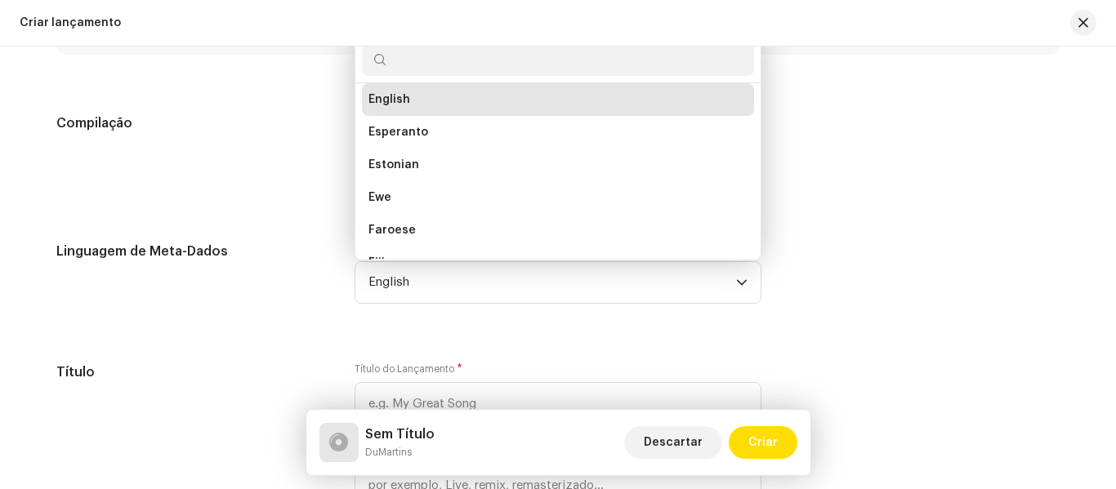
click at [898, 296] on div "Linguagem de Meta-Dados Idioma * English Divehi Dutch Dzongkha English Esperant…" at bounding box center [557, 283] width 1003 height 82
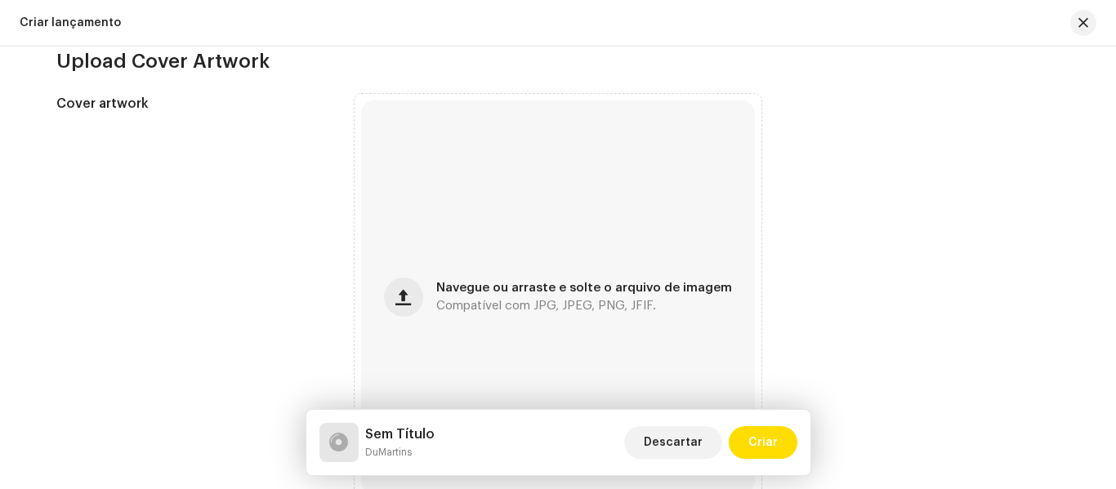
scroll to position [0, 0]
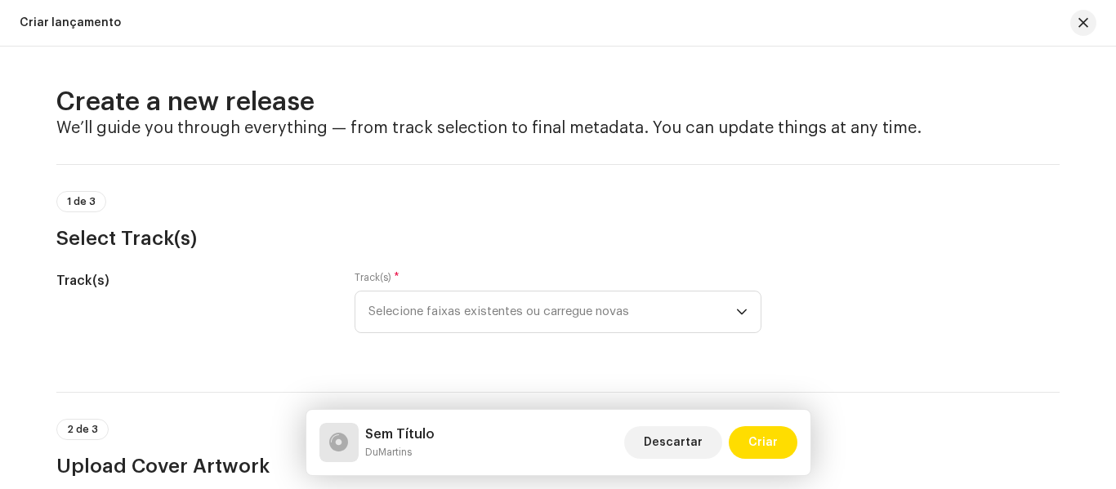
drag, startPoint x: 1109, startPoint y: 40, endPoint x: 1115, endPoint y: 65, distance: 25.2
click at [1115, 65] on div "Criar lançamento Create a new release We’ll guide you through everything — from…" at bounding box center [558, 244] width 1116 height 489
click at [741, 314] on icon "dropdown trigger" at bounding box center [741, 311] width 11 height 11
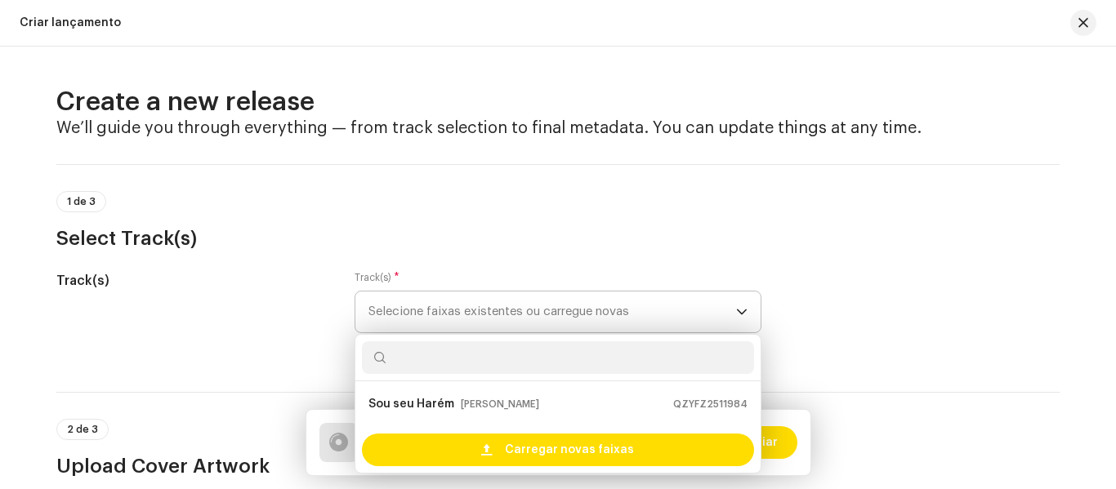
click at [741, 314] on icon "dropdown trigger" at bounding box center [741, 311] width 11 height 11
